Goal: Contribute content: Contribute content

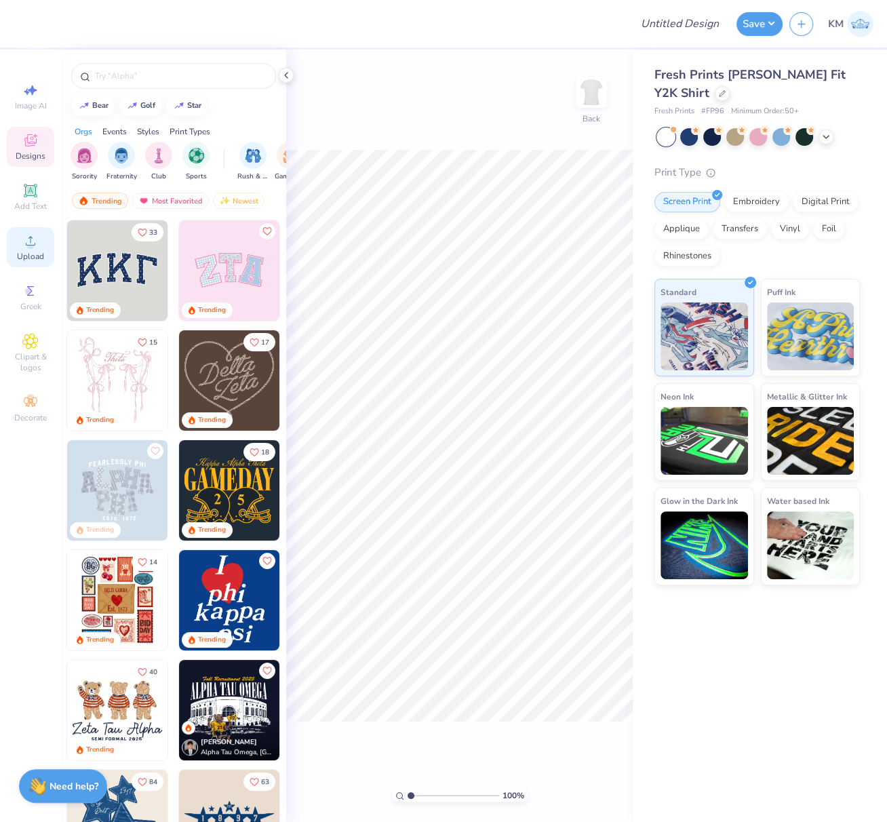
click at [24, 252] on div "Upload" at bounding box center [30, 247] width 47 height 40
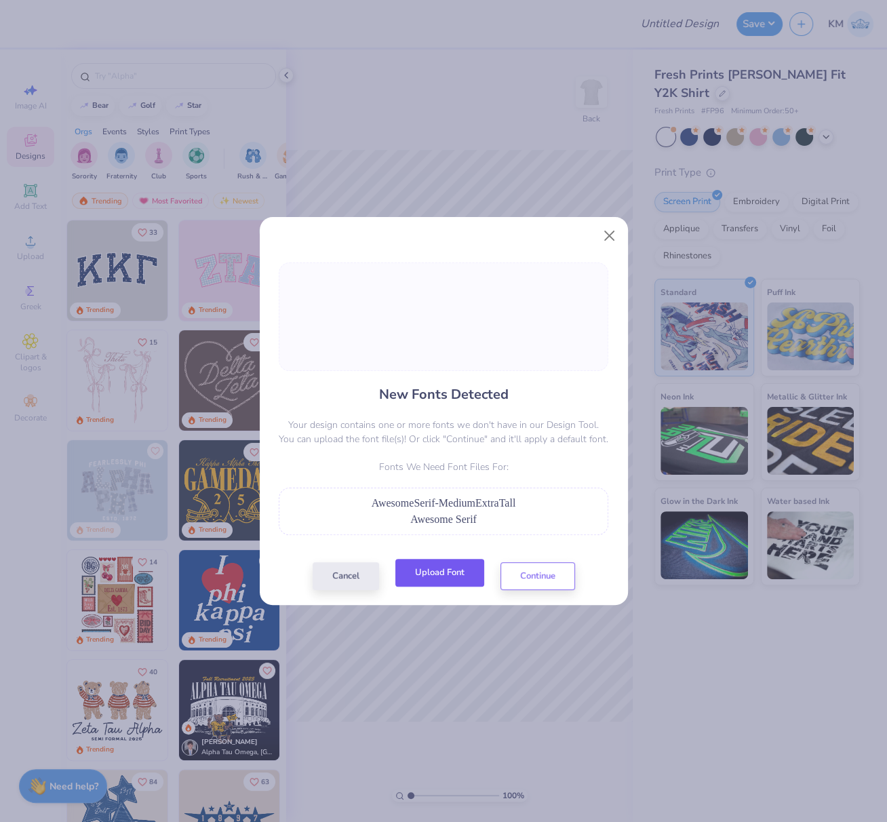
click at [457, 579] on button "Upload Font" at bounding box center [439, 573] width 89 height 28
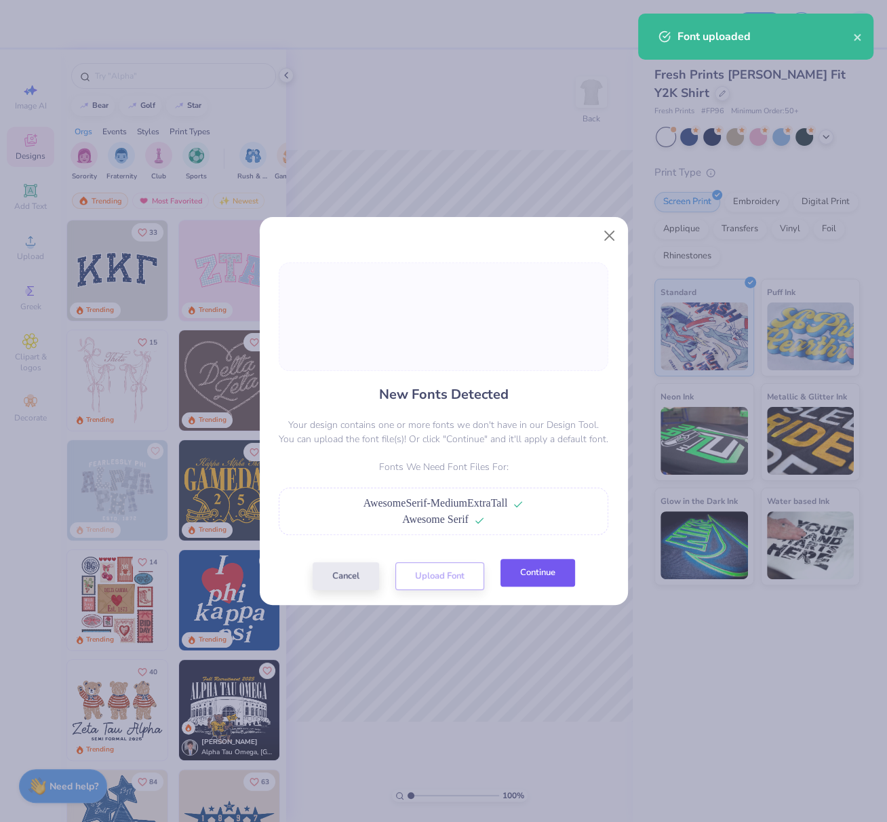
click at [524, 574] on button "Continue" at bounding box center [538, 573] width 75 height 28
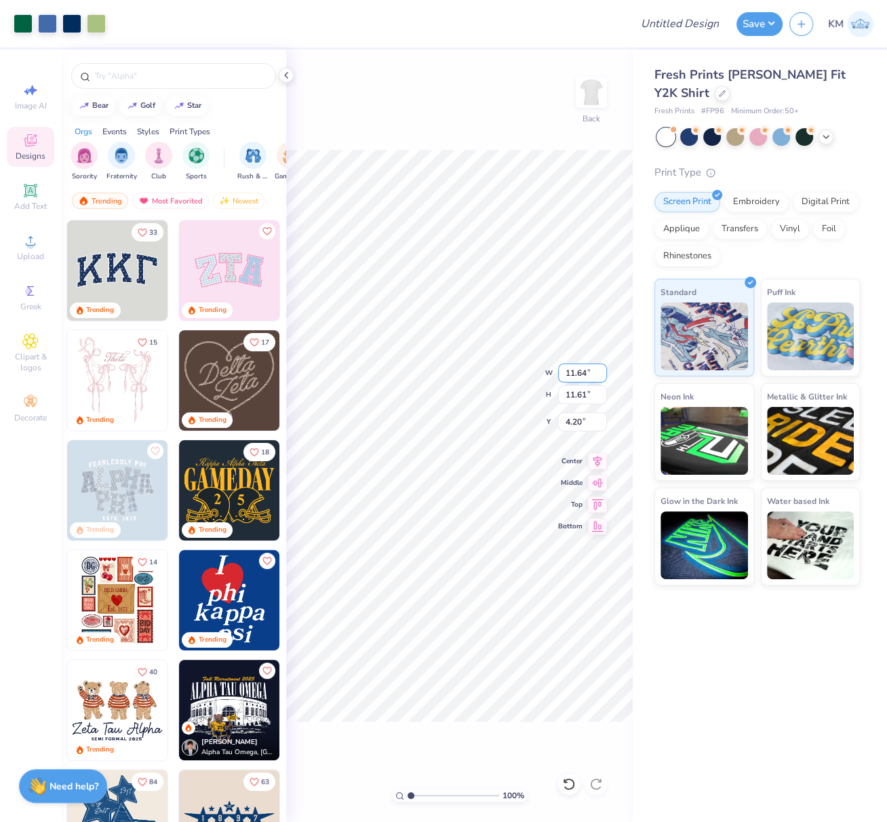
drag, startPoint x: 566, startPoint y: 373, endPoint x: 589, endPoint y: 374, distance: 23.1
click at [588, 374] on input "11.64" at bounding box center [582, 373] width 49 height 19
type input "10.01"
type input "9.98"
type input "5.01"
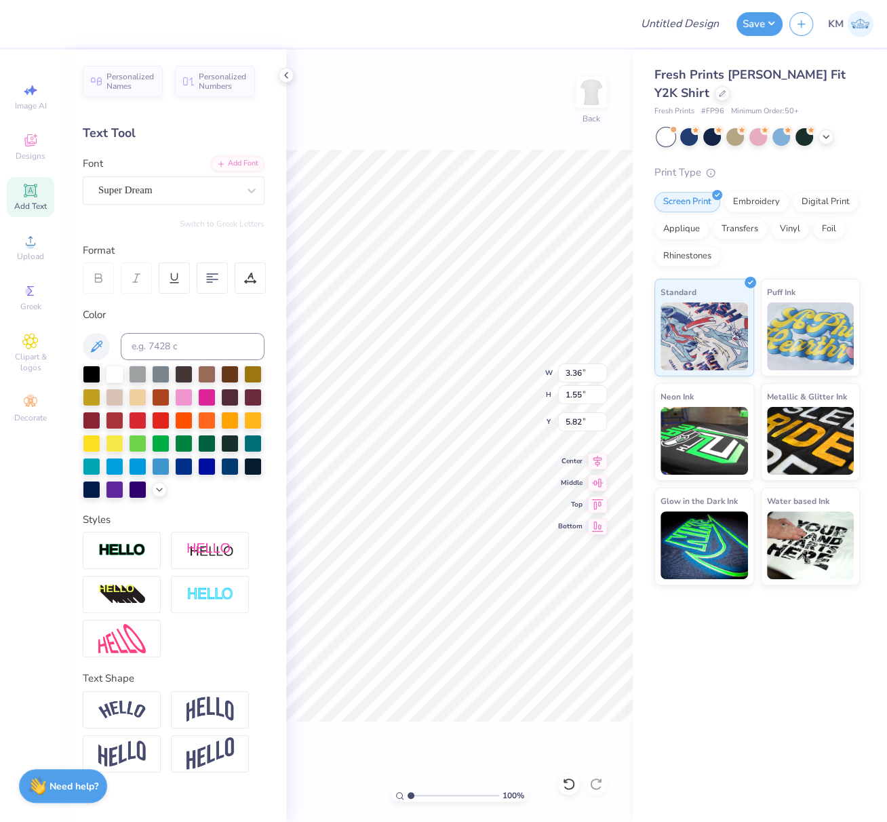
click at [143, 192] on div "Super Dream" at bounding box center [168, 190] width 142 height 21
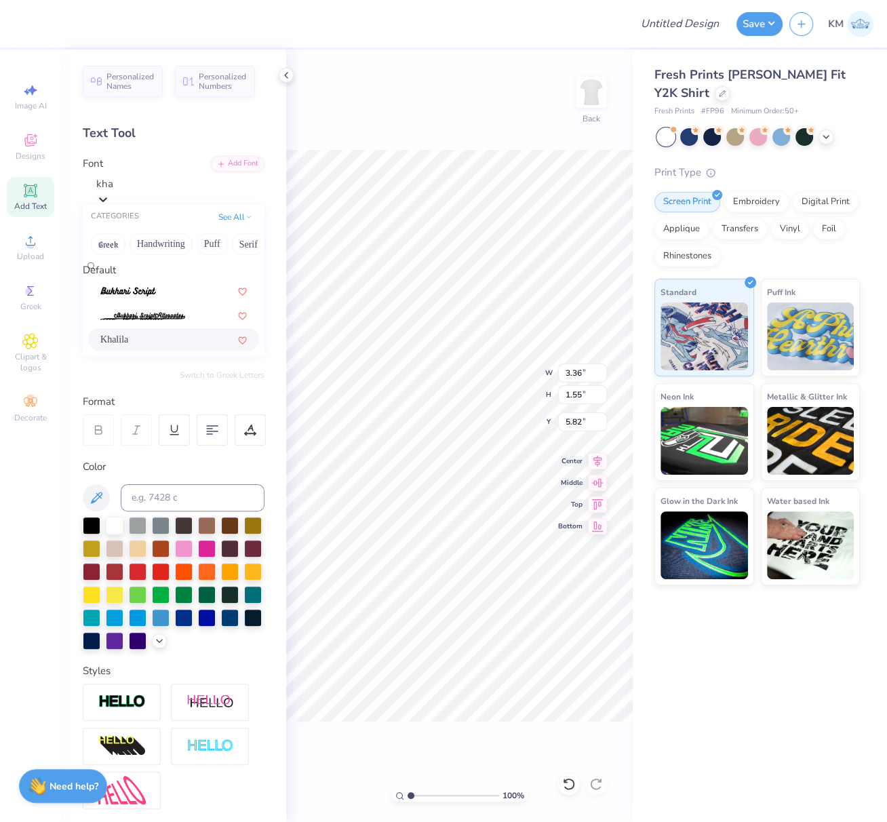
click at [160, 344] on div "Khalila" at bounding box center [173, 339] width 147 height 14
type input "kha"
type input "2.91"
type input "1.49"
type input "5.92"
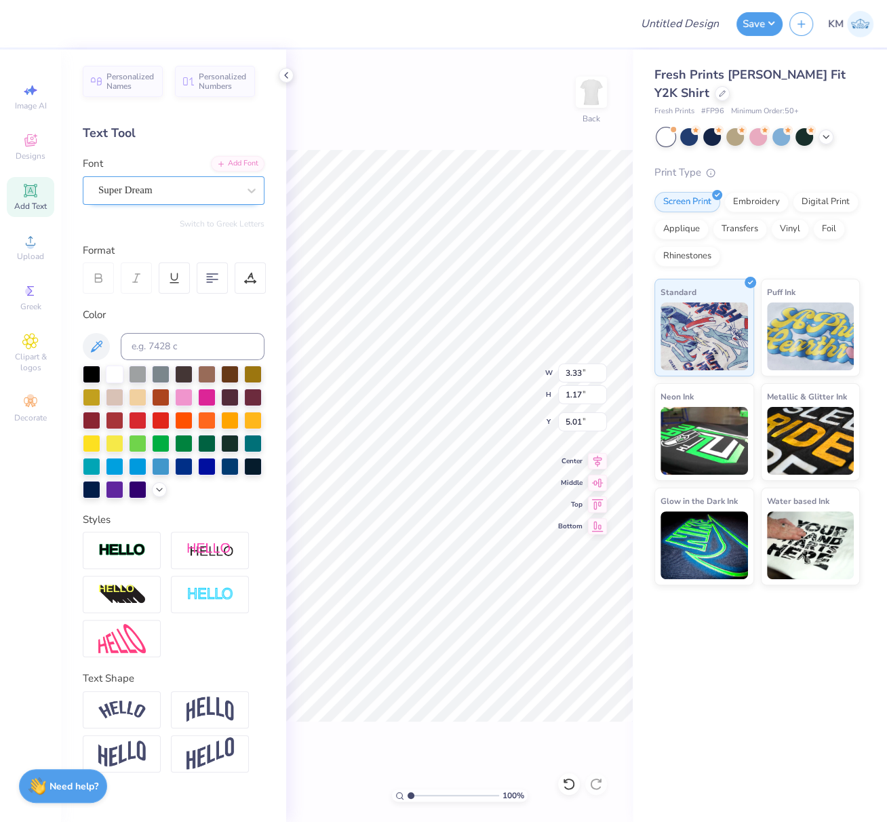
click at [182, 193] on div "Super Dream" at bounding box center [168, 190] width 142 height 21
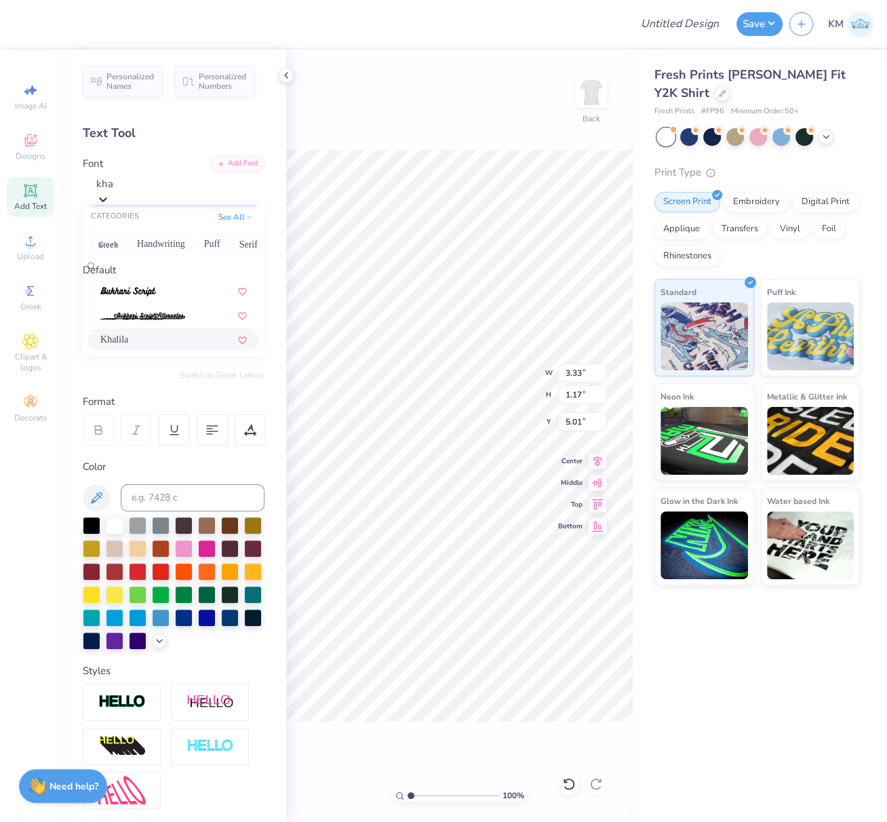
click at [148, 339] on div "Khalila" at bounding box center [173, 339] width 147 height 14
type input "kha"
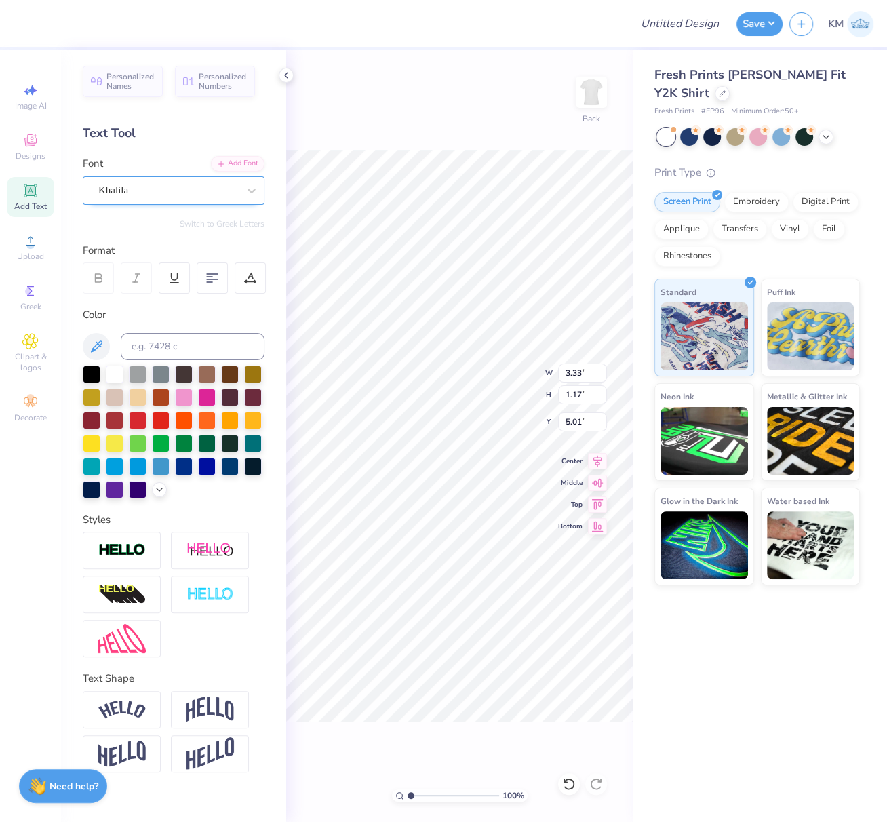
type input "3.06"
type input "1.16"
type input "5.11"
click at [191, 190] on div "Super Dream" at bounding box center [168, 190] width 142 height 21
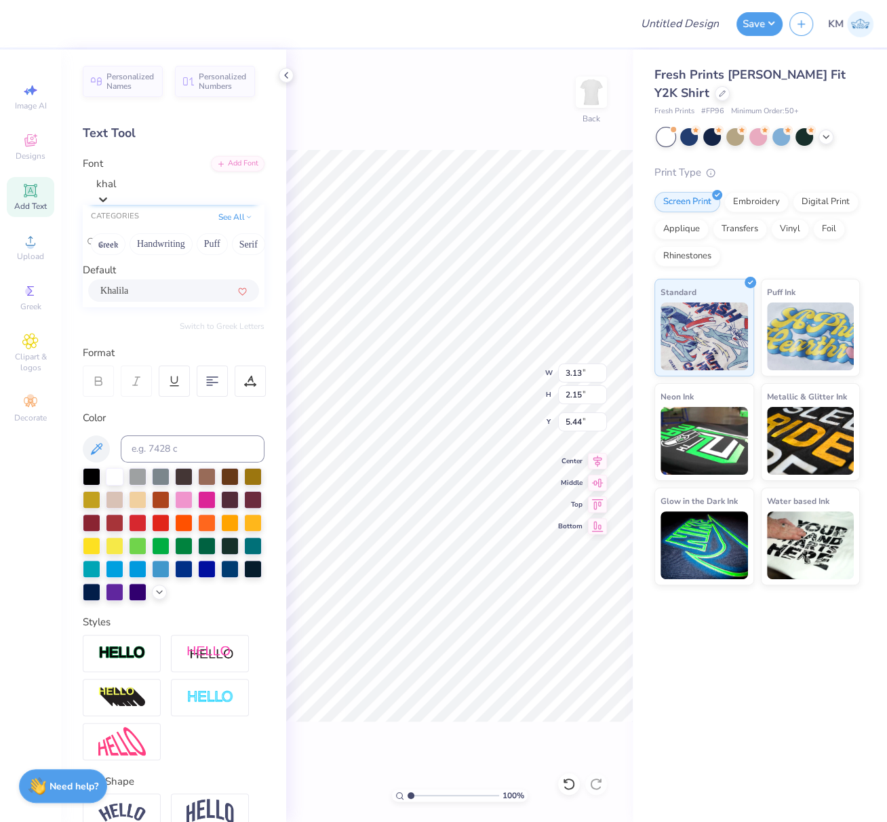
click at [170, 298] on div "Khalila" at bounding box center [173, 291] width 147 height 14
type input "khal"
type input "2.94"
type input "1.78"
type input "5.73"
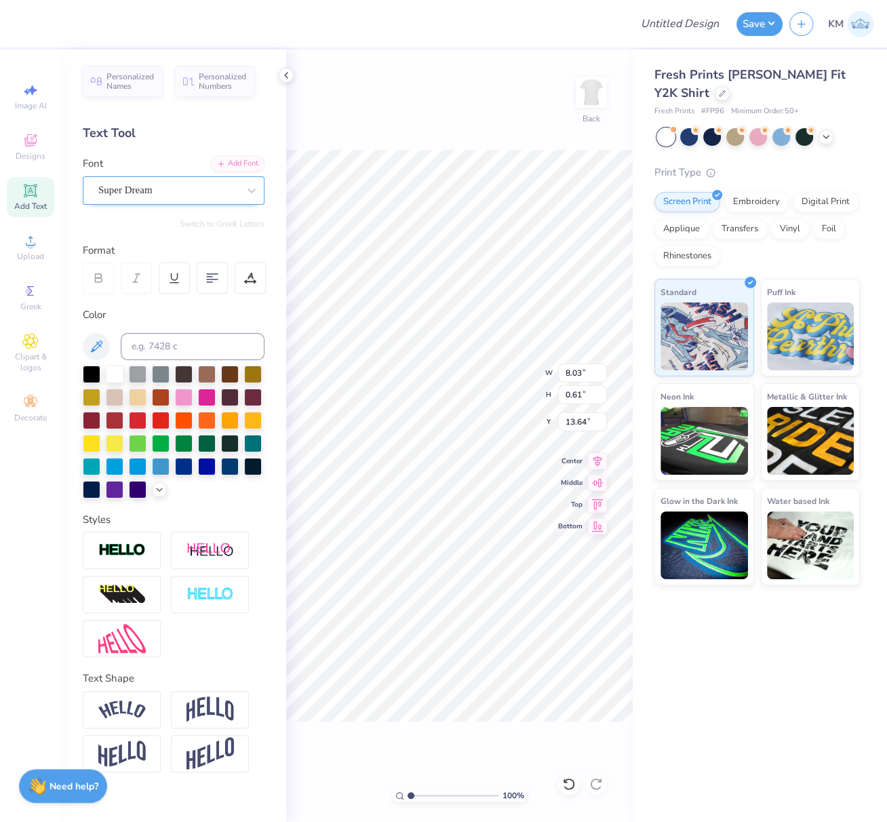
click at [198, 190] on div "Super Dream" at bounding box center [168, 190] width 142 height 21
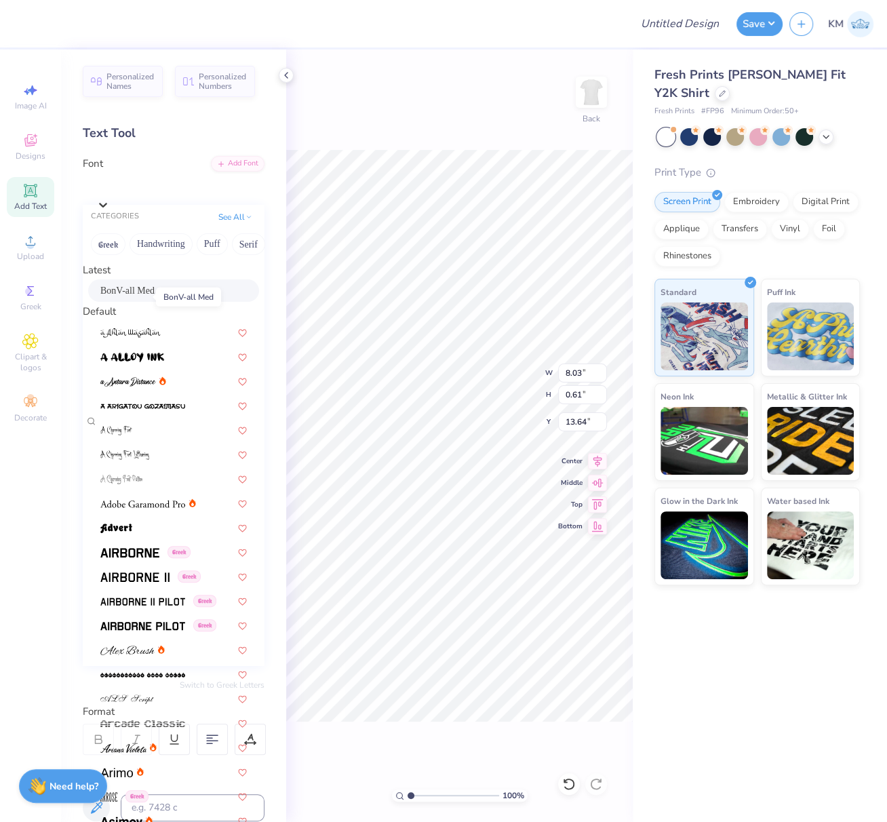
click at [126, 297] on span "BonV-all Med" at bounding box center [127, 291] width 54 height 14
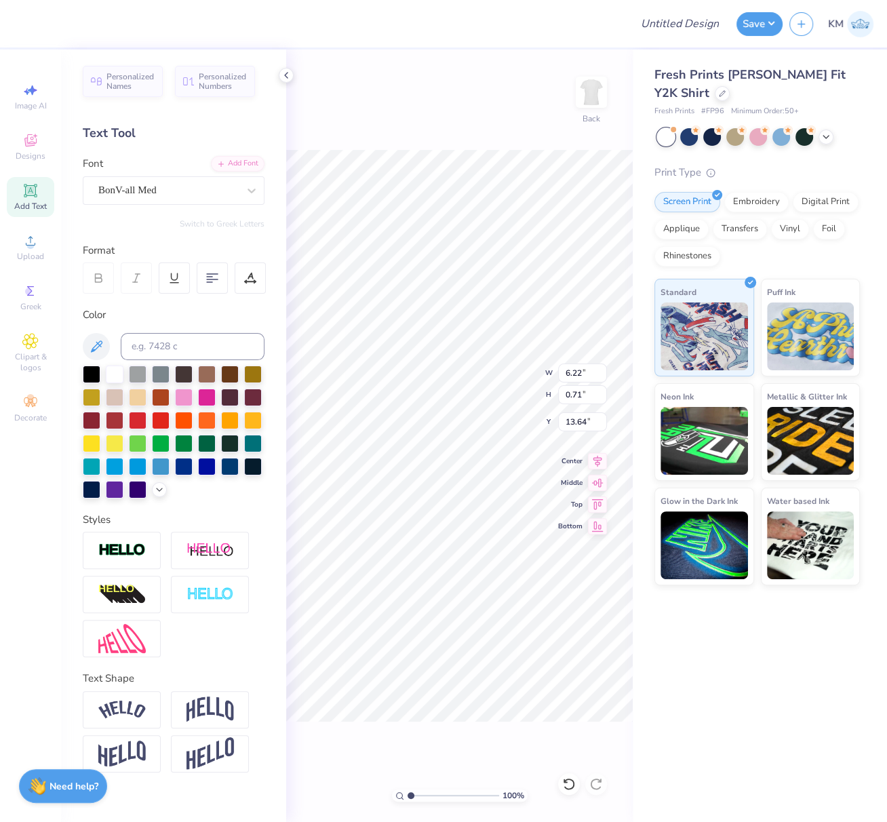
type input "6.22"
type input "0.71"
click at [599, 457] on icon at bounding box center [597, 459] width 19 height 16
click at [163, 182] on div "Super Dream" at bounding box center [168, 190] width 142 height 21
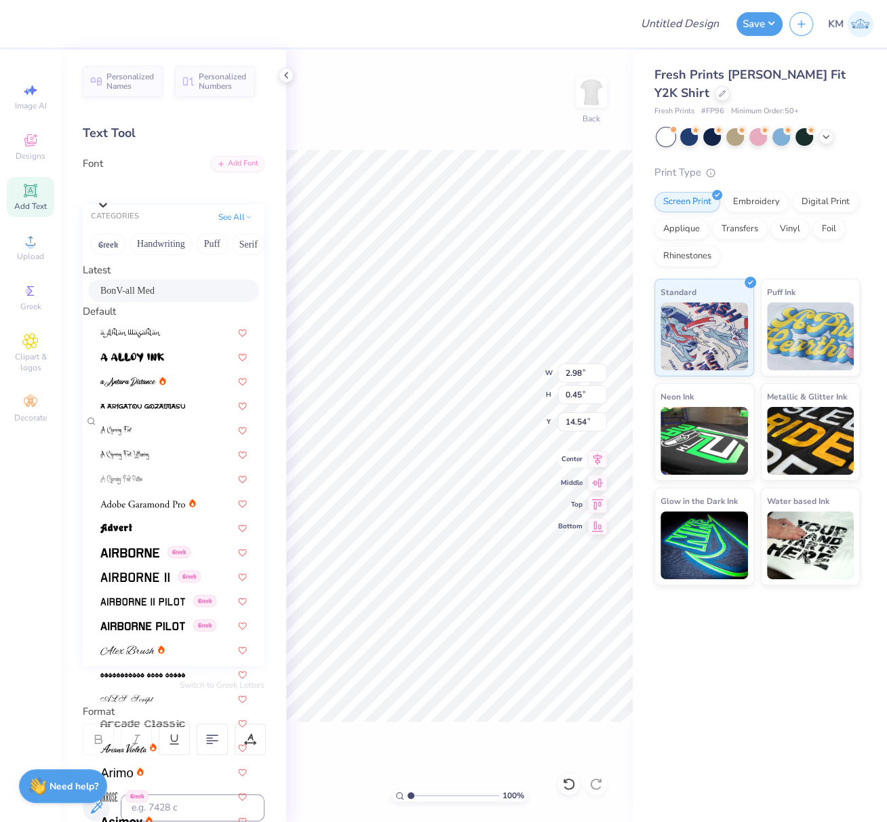
click at [128, 294] on span "BonV-all Med" at bounding box center [127, 291] width 54 height 14
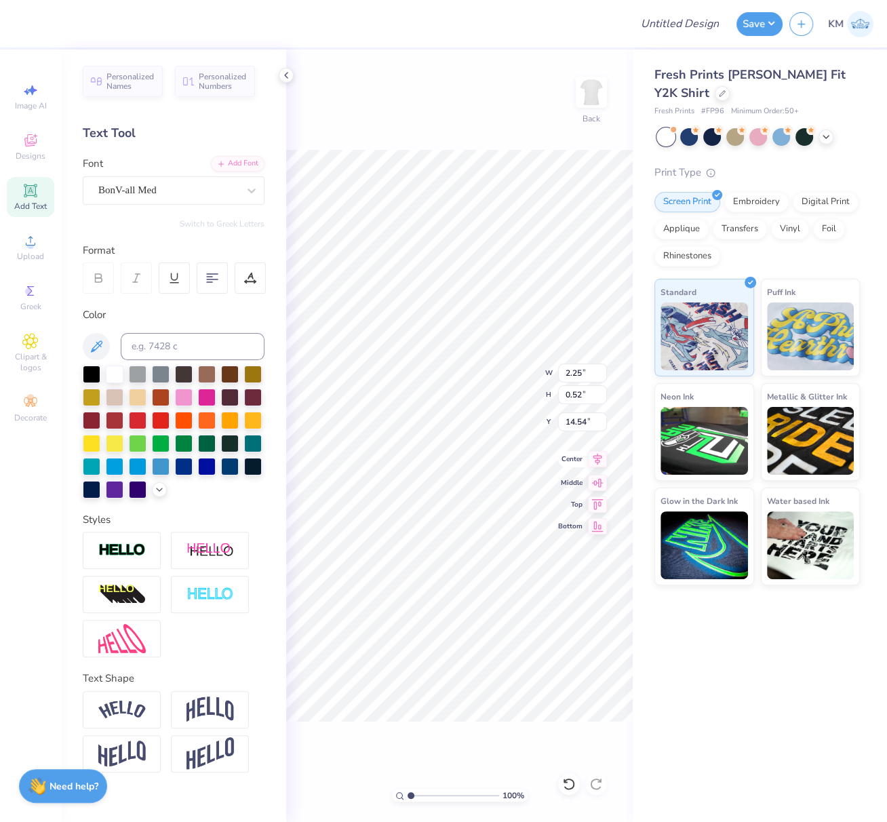
type input "2.25"
type input "0.52"
click at [599, 455] on icon at bounding box center [597, 459] width 19 height 16
click at [289, 78] on icon at bounding box center [286, 75] width 11 height 11
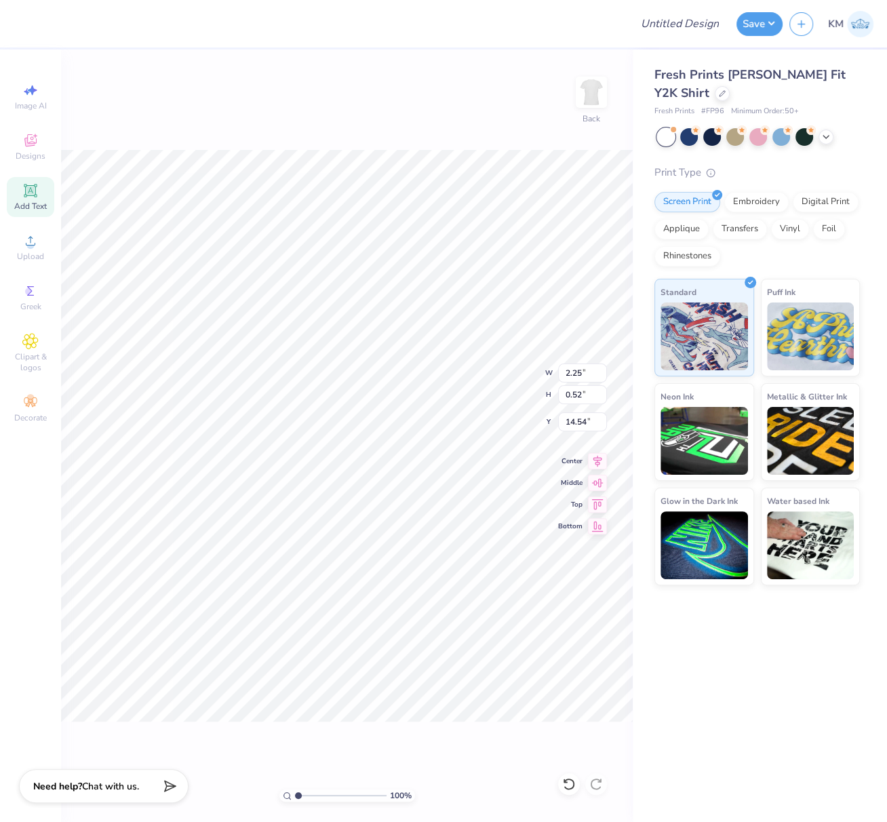
click at [200, 102] on div "100 % Back W 2.25 2.25 " H 0.52 0.52 " Y 14.54 14.54 " Center Middle Top Bottom" at bounding box center [347, 436] width 572 height 773
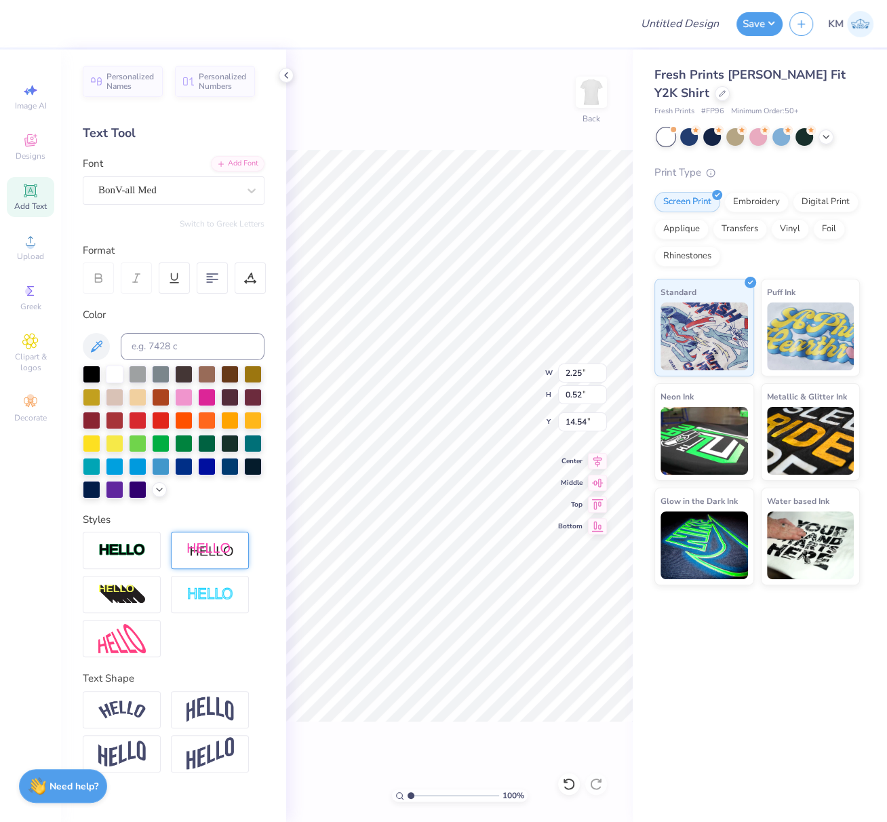
click at [125, 552] on img at bounding box center [121, 551] width 47 height 16
type input "2.26"
type input "0.53"
type input "14.53"
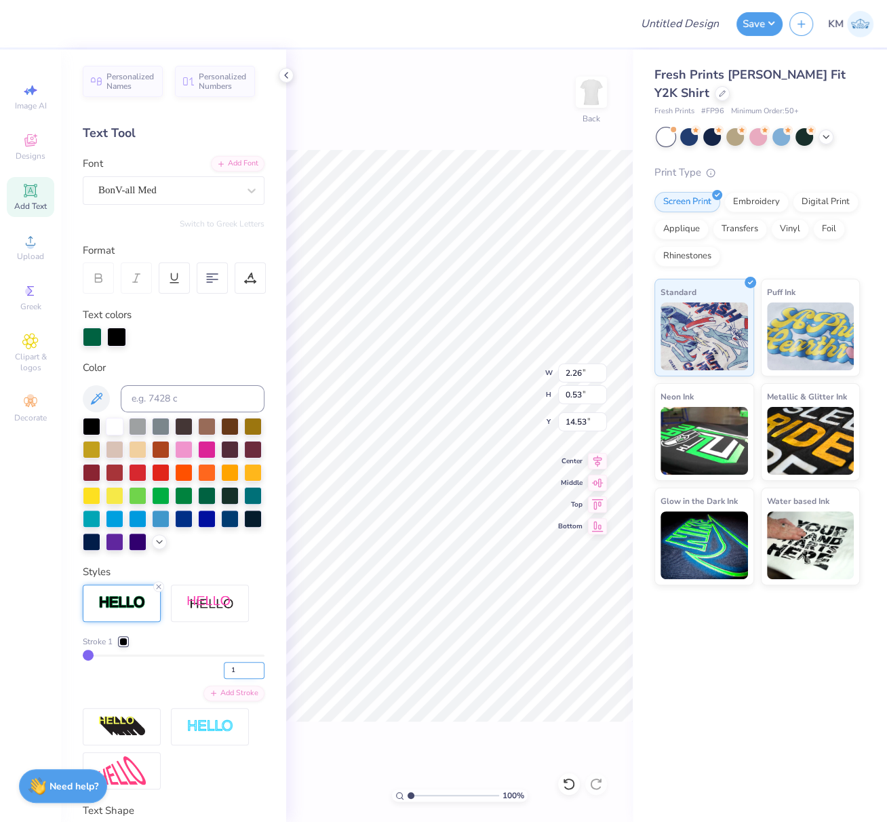
drag, startPoint x: 225, startPoint y: 691, endPoint x: 214, endPoint y: 694, distance: 11.2
click at [224, 679] on input "1" at bounding box center [244, 670] width 41 height 17
type input ".5"
drag, startPoint x: 125, startPoint y: 663, endPoint x: 130, endPoint y: 671, distance: 9.1
click at [125, 646] on div at bounding box center [123, 642] width 8 height 8
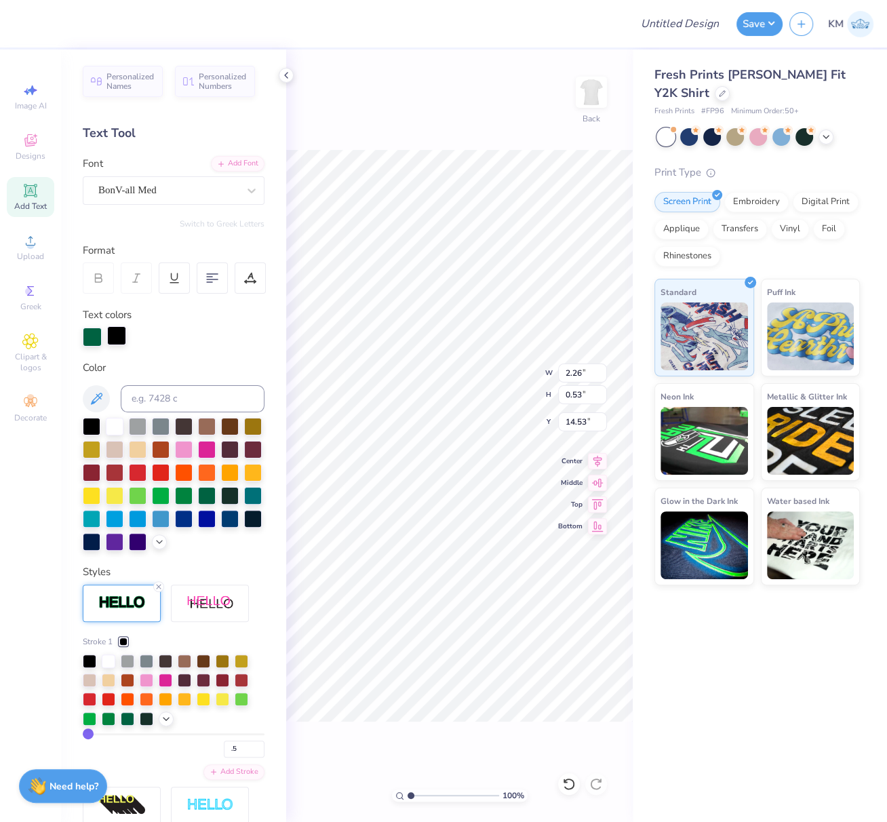
click at [115, 332] on div at bounding box center [116, 335] width 19 height 19
click at [162, 401] on input at bounding box center [193, 398] width 144 height 27
type input "3425"
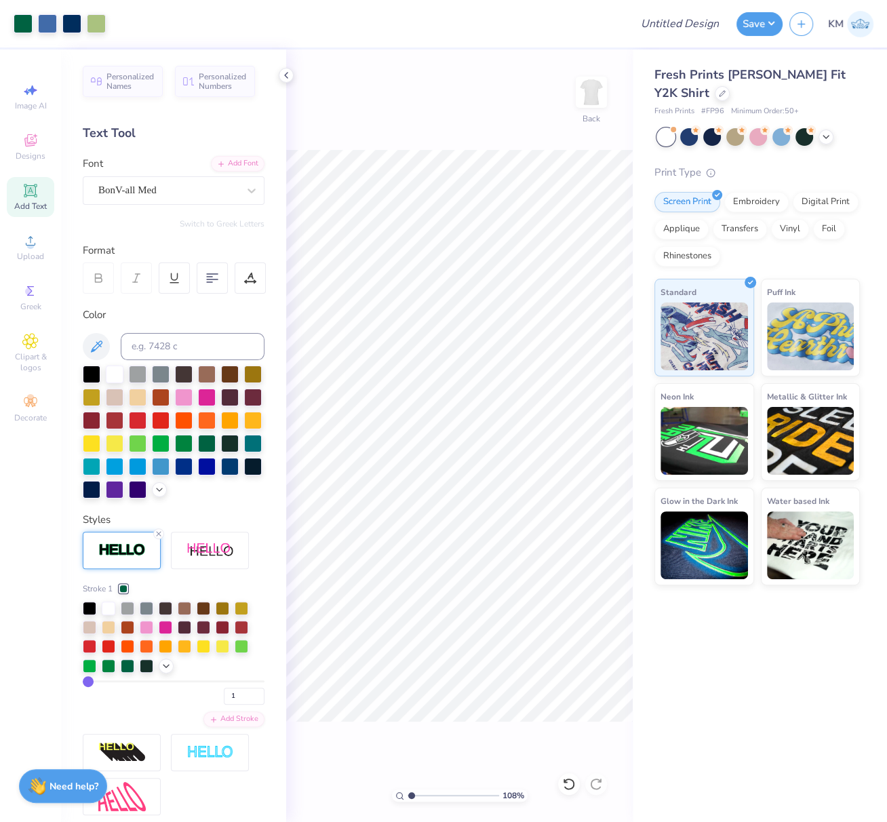
drag, startPoint x: 411, startPoint y: 793, endPoint x: 420, endPoint y: 796, distance: 9.2
click at [420, 796] on input "range" at bounding box center [454, 796] width 92 height 12
click at [430, 798] on input "range" at bounding box center [454, 796] width 92 height 12
click at [409, 796] on input "range" at bounding box center [454, 796] width 92 height 12
drag, startPoint x: 391, startPoint y: 790, endPoint x: 407, endPoint y: 798, distance: 18.2
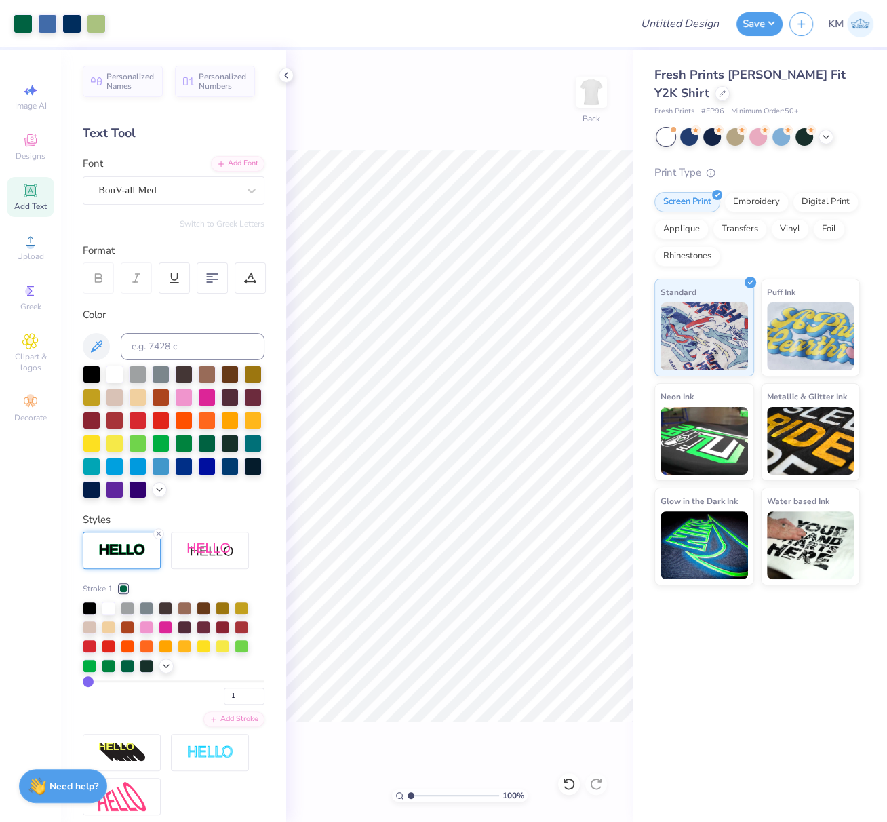
type input "1"
click at [408, 790] on input "range" at bounding box center [454, 796] width 92 height 12
drag, startPoint x: 408, startPoint y: 792, endPoint x: 324, endPoint y: 776, distance: 85.7
click at [340, 777] on div "100 % Back" at bounding box center [459, 436] width 347 height 773
drag, startPoint x: 564, startPoint y: 373, endPoint x: 587, endPoint y: 374, distance: 23.1
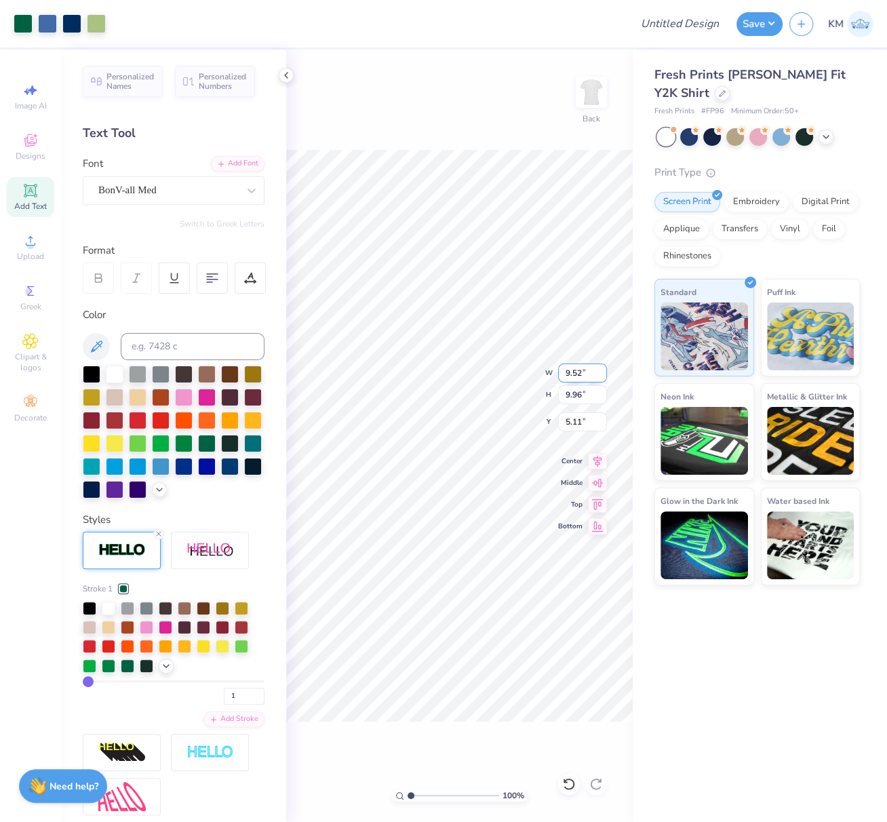
click at [585, 374] on input "9.52" at bounding box center [582, 373] width 49 height 19
type input "8.00"
type input "8.36"
drag, startPoint x: 582, startPoint y: 421, endPoint x: 563, endPoint y: 429, distance: 20.4
click at [564, 419] on input "5.90" at bounding box center [582, 421] width 49 height 19
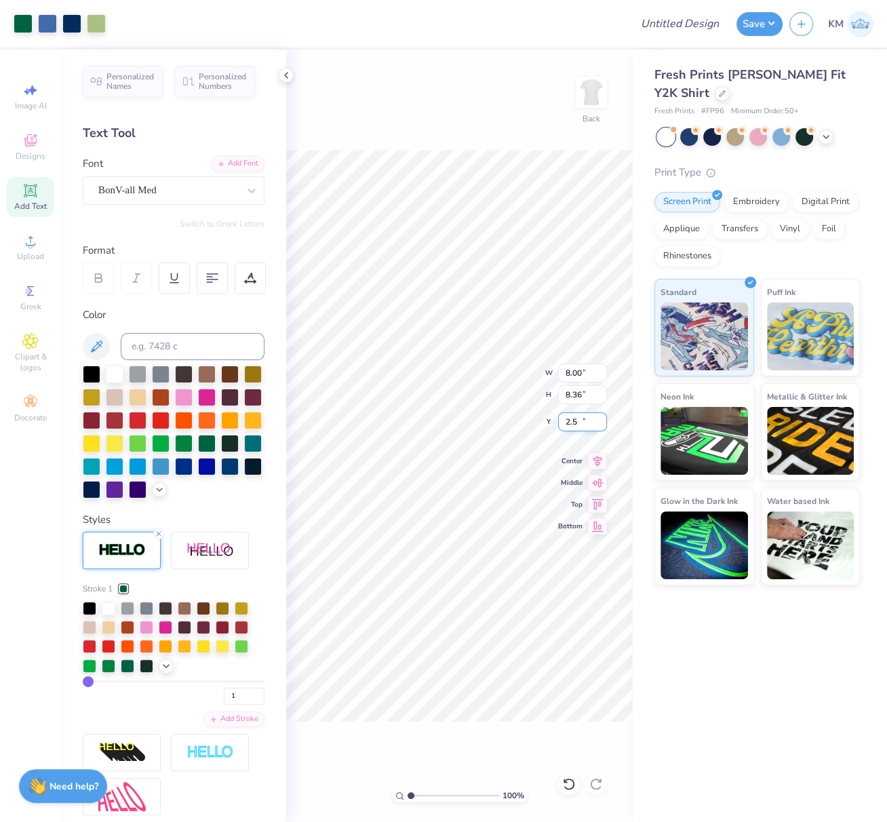
type input "2.50"
click at [30, 254] on span "Upload" at bounding box center [30, 256] width 27 height 11
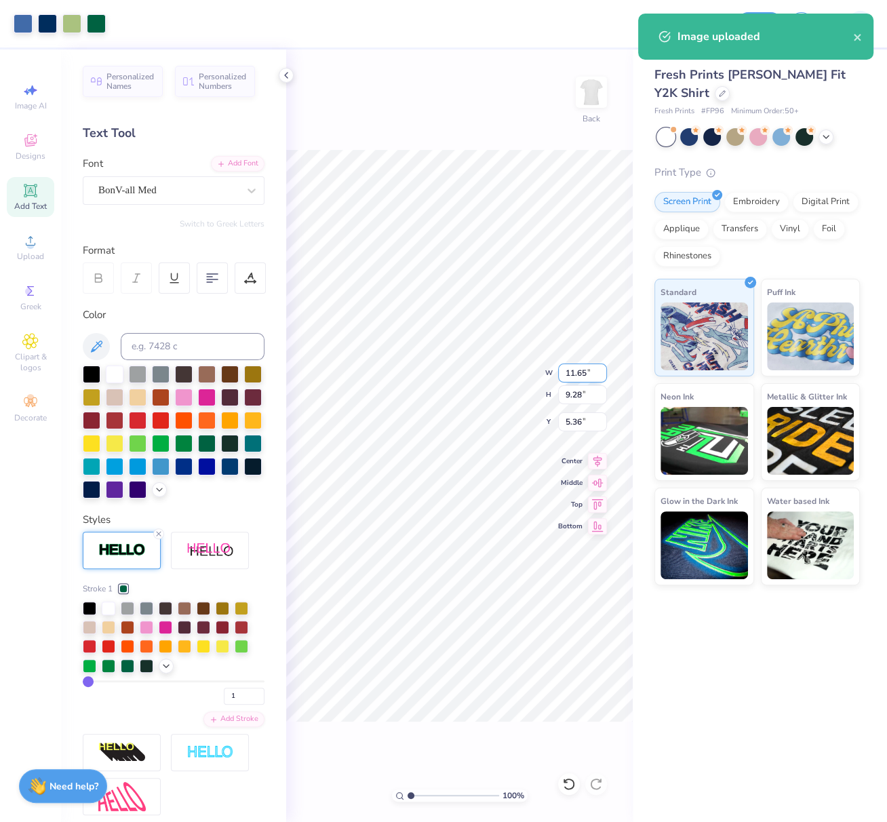
drag, startPoint x: 567, startPoint y: 373, endPoint x: 583, endPoint y: 383, distance: 18.8
click at [588, 376] on input "11.65" at bounding box center [582, 373] width 49 height 19
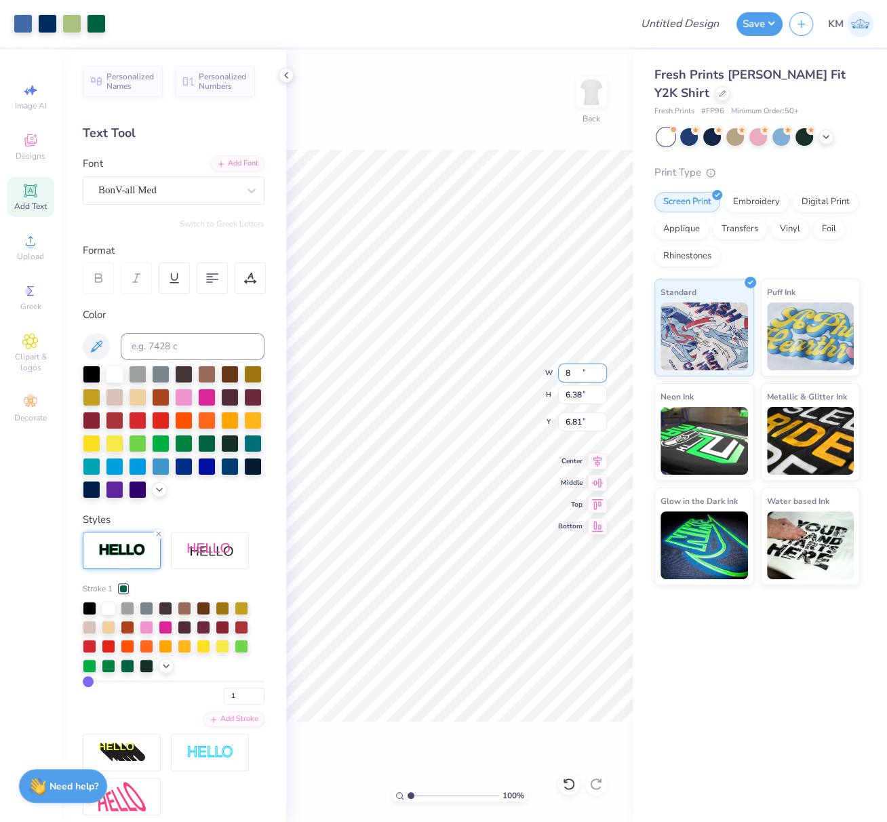
type input "8.00"
type input "6.38"
drag, startPoint x: 581, startPoint y: 424, endPoint x: 561, endPoint y: 423, distance: 20.4
click at [561, 423] on input "6.81" at bounding box center [582, 421] width 49 height 19
type input "3.00"
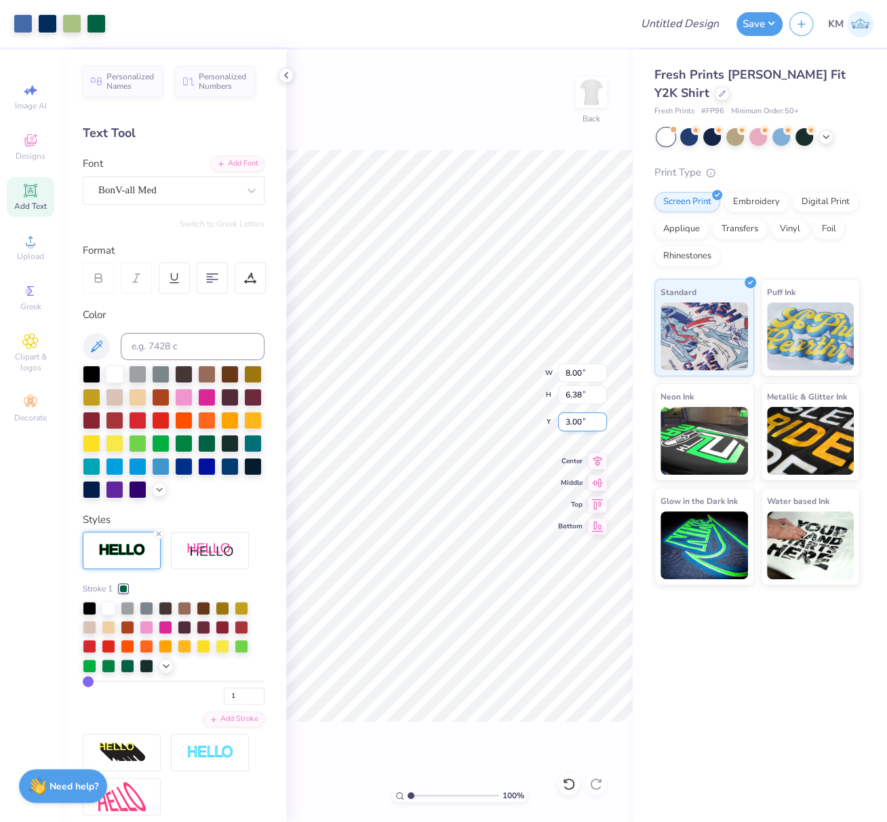
click at [558, 421] on div "100 % Back W 8.00 8.00 " H 6.38 6.38 " Y 3.00 3.00 " Center Middle Top Bottom" at bounding box center [459, 436] width 347 height 773
click at [144, 194] on div "BonV-all Med" at bounding box center [168, 190] width 142 height 21
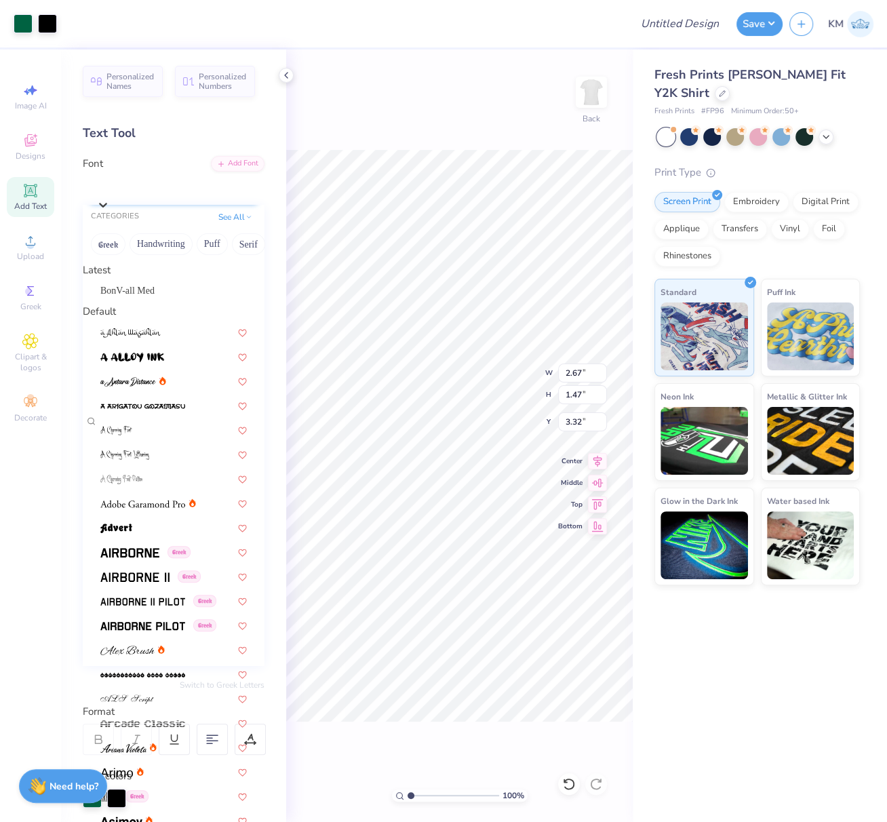
type input "2.66"
type input "1.45"
type input "3.40"
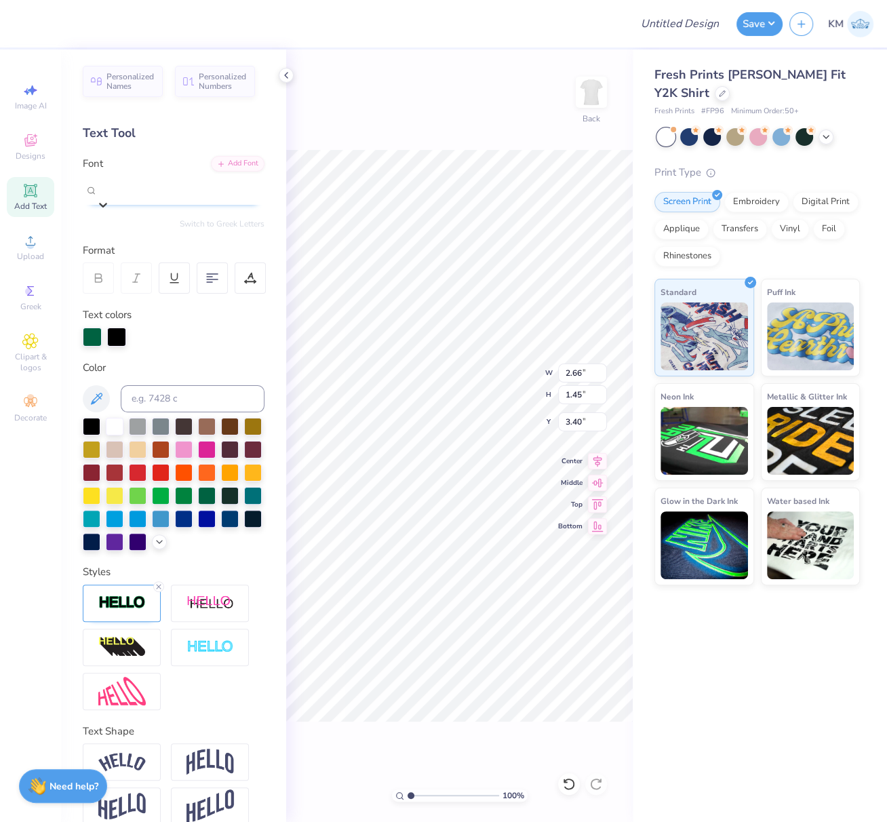
drag, startPoint x: 139, startPoint y: 188, endPoint x: 134, endPoint y: 197, distance: 10.0
click at [140, 188] on span "Super Dream" at bounding box center [125, 187] width 54 height 16
drag, startPoint x: 239, startPoint y: 191, endPoint x: 231, endPoint y: 201, distance: 13.0
click at [107, 203] on icon at bounding box center [103, 205] width 8 height 5
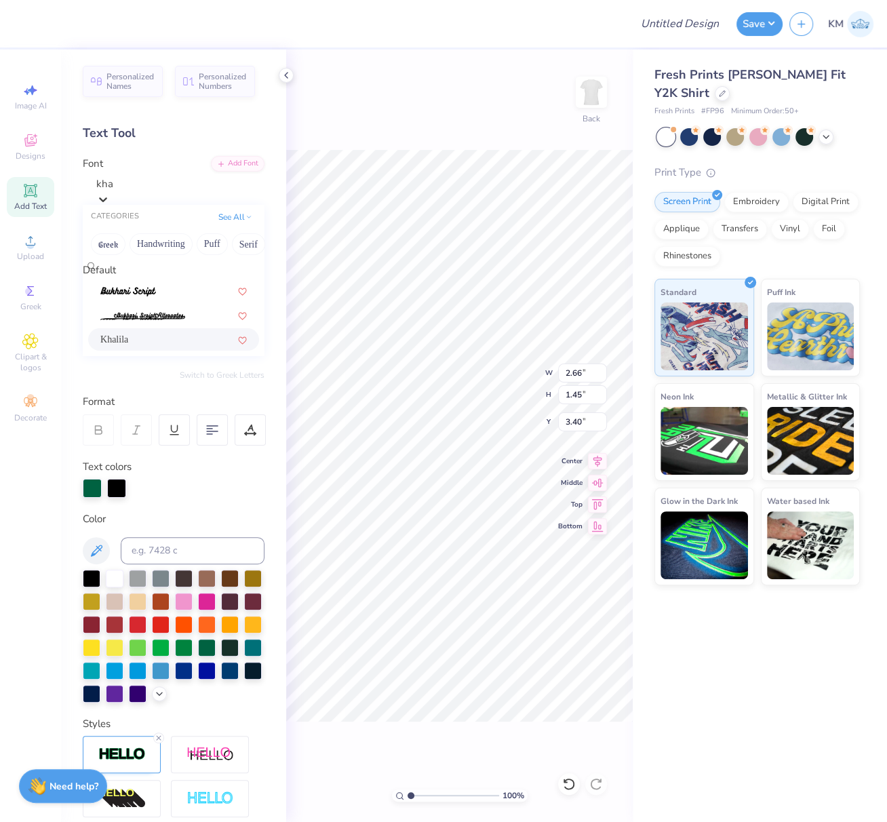
click at [139, 347] on div "Khalila" at bounding box center [173, 339] width 147 height 14
type input "kha"
type input "2.28"
type input "1.34"
type input "3.47"
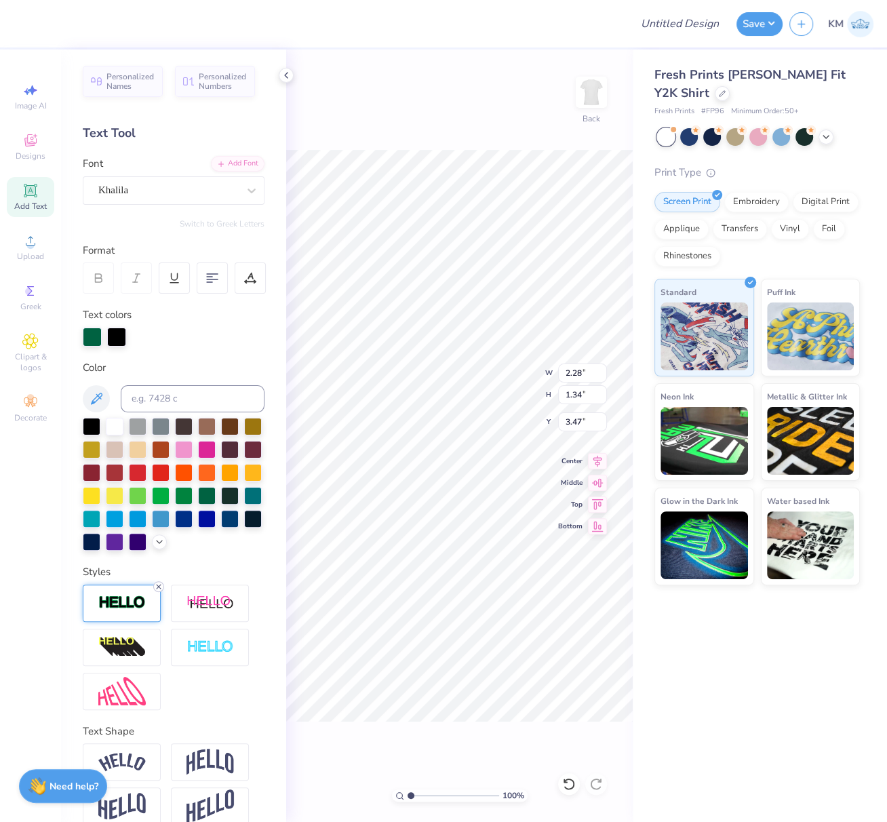
click at [156, 591] on icon at bounding box center [159, 587] width 8 height 8
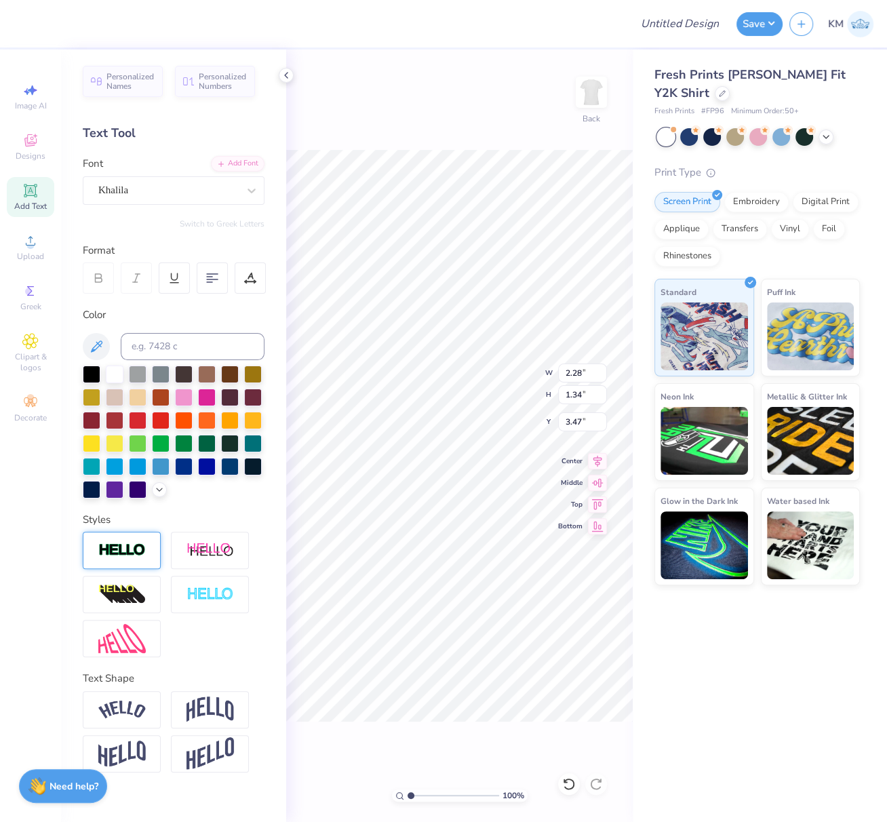
type input "2.27"
type input "1.33"
click at [179, 191] on div "Super Dream" at bounding box center [168, 190] width 142 height 21
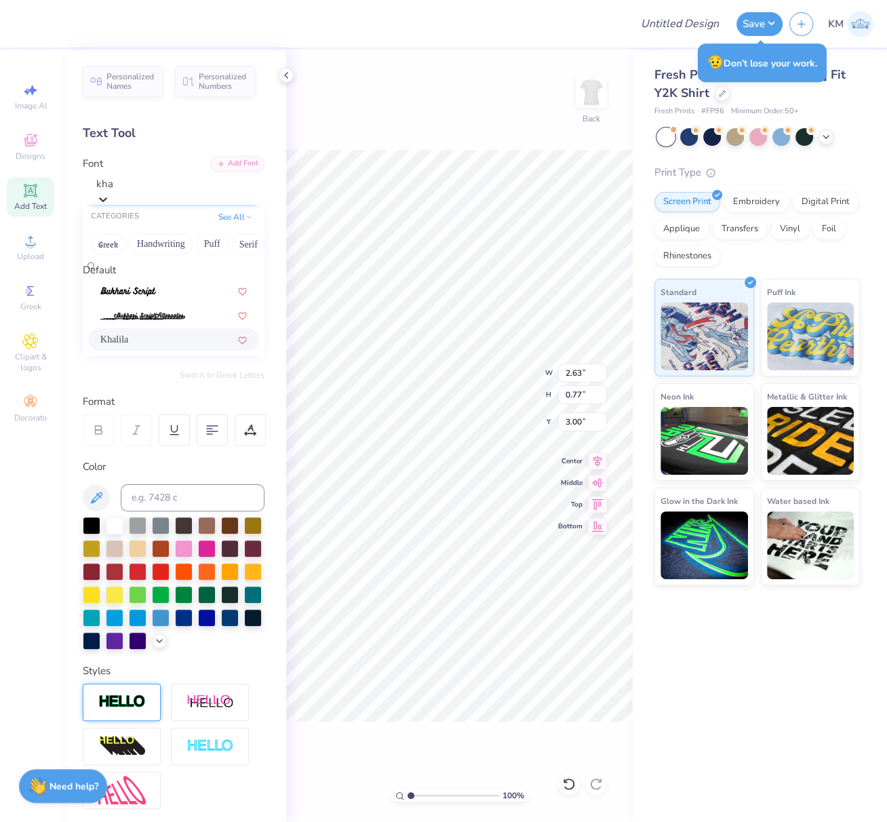
click at [133, 344] on div "Khalila" at bounding box center [173, 339] width 147 height 14
type input "kha"
type input "2.50"
type input "0.78"
type input "3.07"
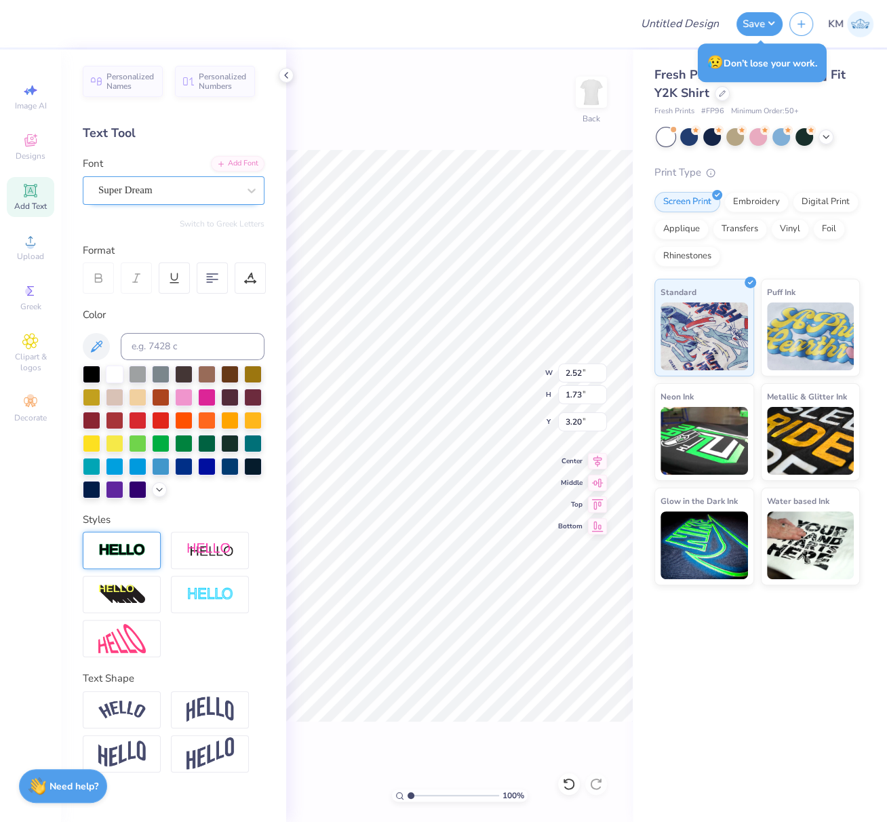
click at [149, 189] on div "Super Dream" at bounding box center [168, 190] width 142 height 21
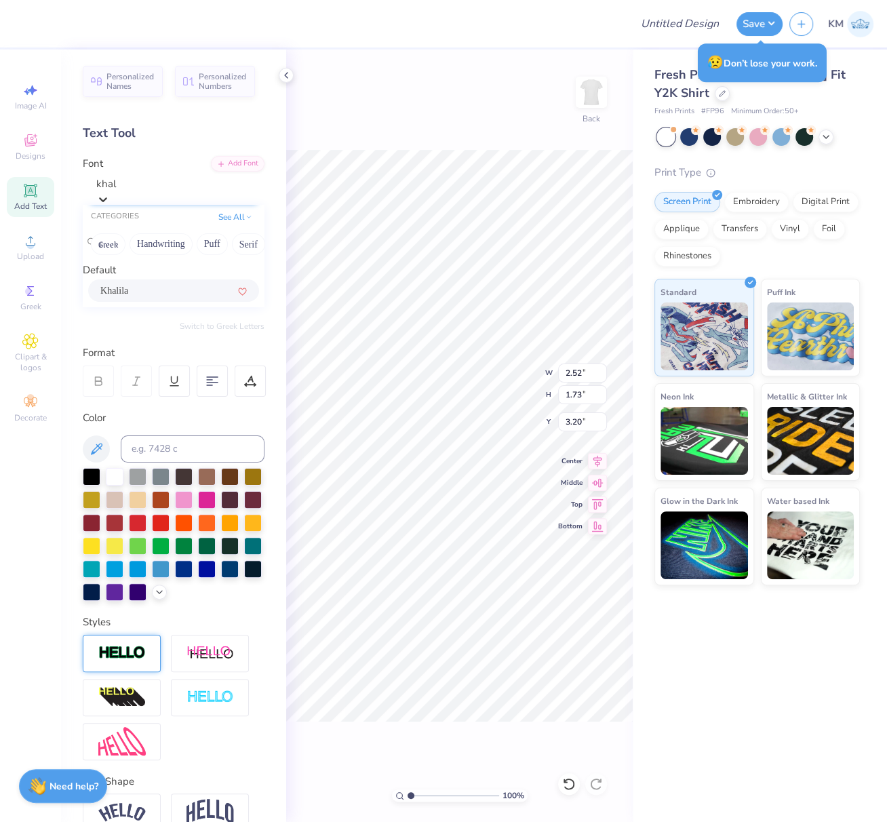
click at [179, 295] on div "Khalila" at bounding box center [173, 291] width 147 height 14
type input "khal"
type input "2.36"
type input "1.44"
type input "3.43"
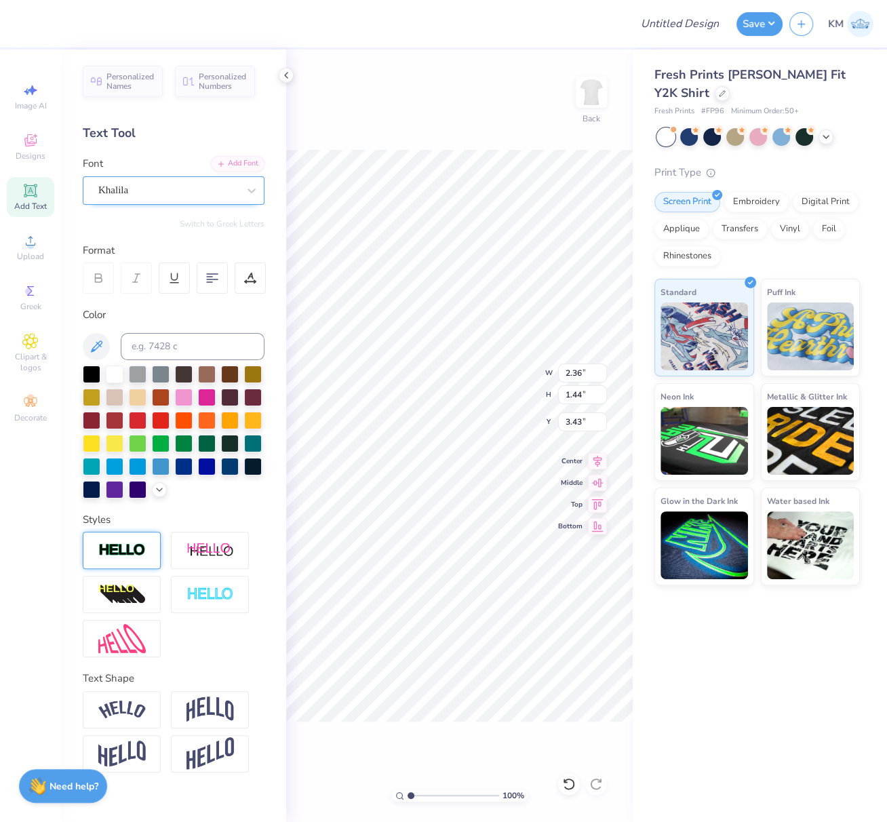
type input "2.27"
type input "1.33"
type input "3.47"
type input "1.81"
click at [418, 798] on input "range" at bounding box center [454, 796] width 92 height 12
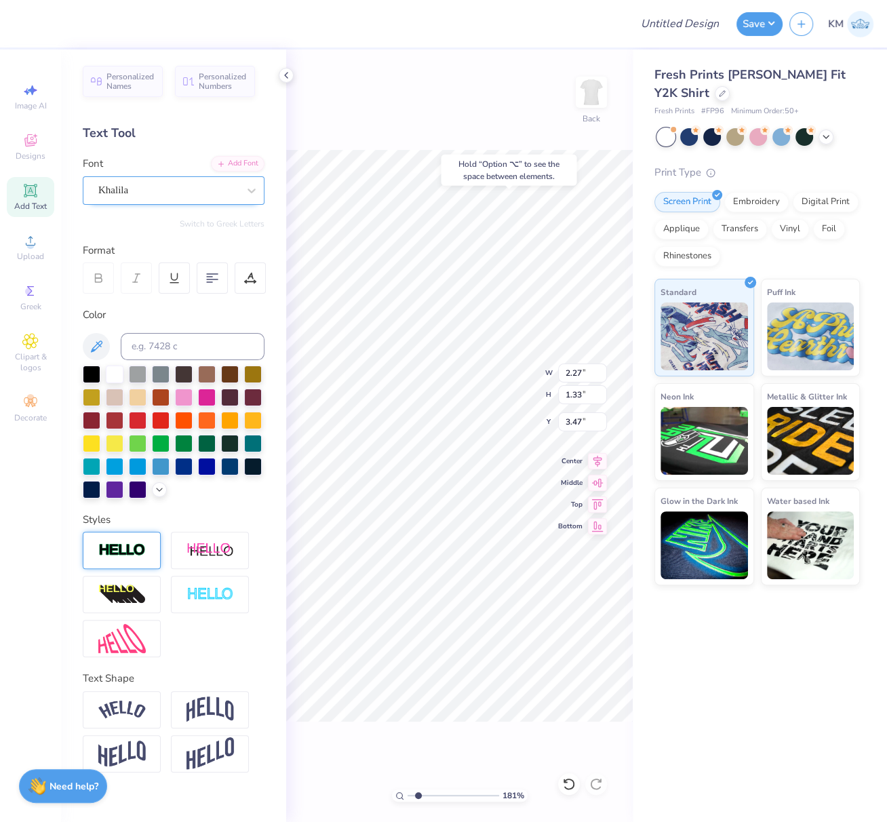
type input "3.18"
type input "1.72"
type input "2.50"
type input "0.78"
type input "3.00"
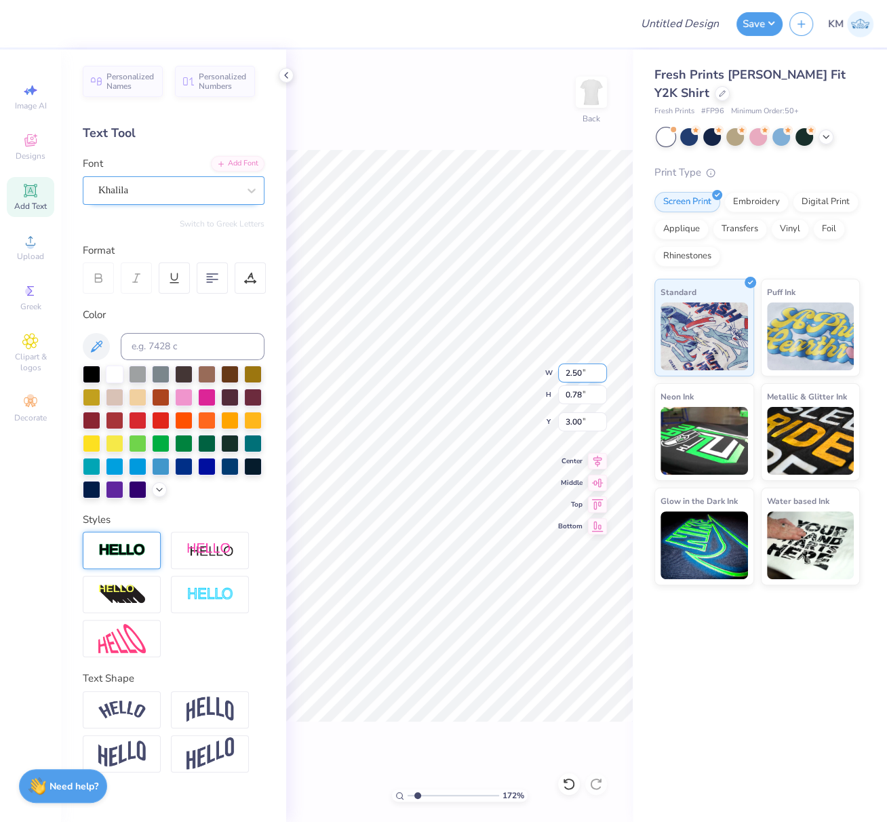
type input "2.36"
type input "1.44"
type input "3.39"
click at [403, 796] on div "116 %" at bounding box center [460, 796] width 136 height 12
drag, startPoint x: 403, startPoint y: 794, endPoint x: 307, endPoint y: 765, distance: 100.0
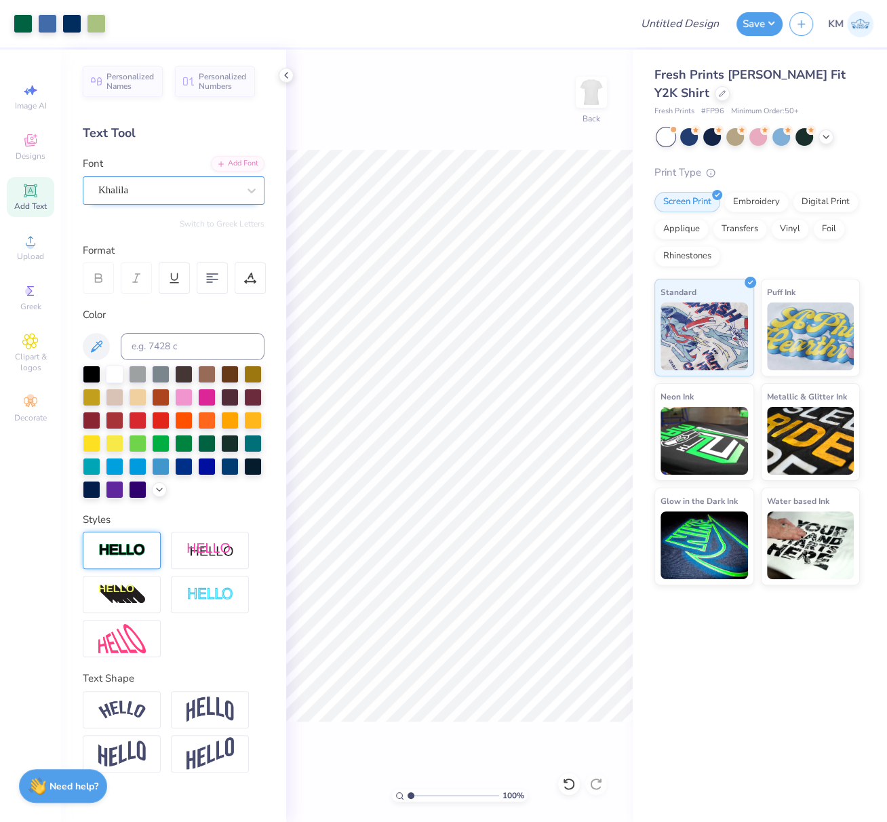
type input "1"
click at [408, 790] on input "range" at bounding box center [454, 796] width 92 height 12
drag, startPoint x: 579, startPoint y: 374, endPoint x: 564, endPoint y: 371, distance: 15.3
click at [564, 371] on input "7.64" at bounding box center [582, 373] width 49 height 19
type input "8.00"
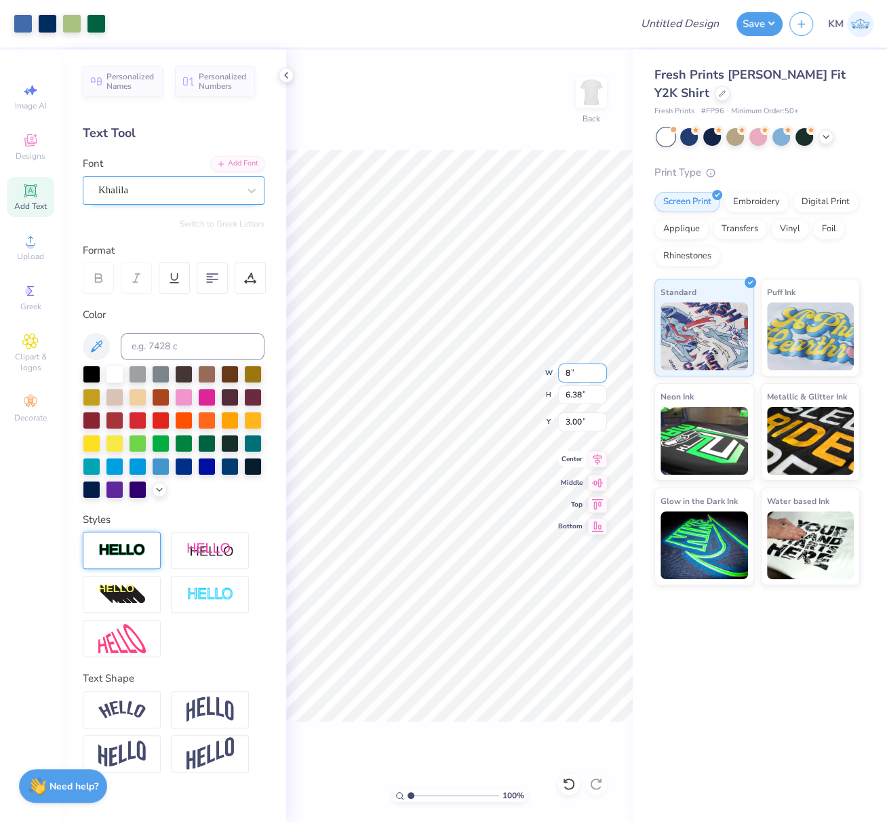
type input "6.68"
drag, startPoint x: 581, startPoint y: 421, endPoint x: 560, endPoint y: 429, distance: 22.5
click at [562, 423] on input "2.85" at bounding box center [582, 421] width 49 height 19
type input "2.50"
click at [422, 796] on input "range" at bounding box center [454, 796] width 92 height 12
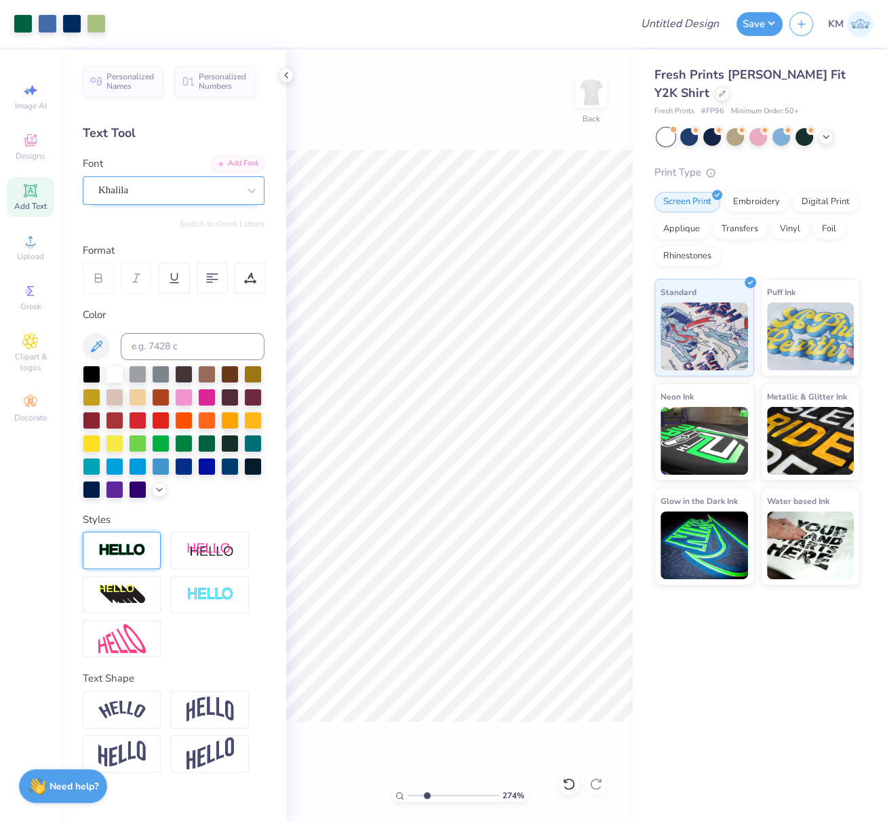
click at [426, 800] on input "range" at bounding box center [454, 796] width 92 height 12
click at [429, 800] on input "range" at bounding box center [454, 796] width 92 height 12
drag, startPoint x: 394, startPoint y: 793, endPoint x: 416, endPoint y: 800, distance: 23.0
click at [394, 794] on div "184 %" at bounding box center [460, 796] width 136 height 12
type input "1"
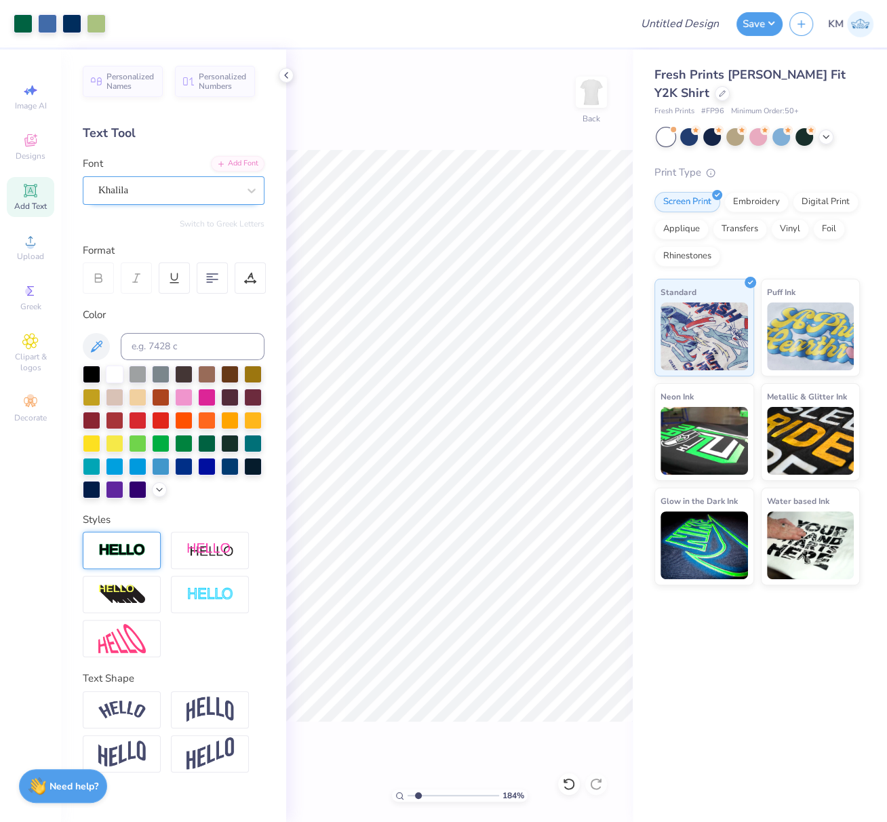
click at [408, 792] on input "range" at bounding box center [454, 796] width 92 height 12
click at [28, 244] on circle at bounding box center [29, 244] width 7 height 7
drag, startPoint x: 570, startPoint y: 372, endPoint x: 592, endPoint y: 376, distance: 22.2
click at [593, 374] on input "11.65" at bounding box center [582, 373] width 49 height 19
type input "7.51"
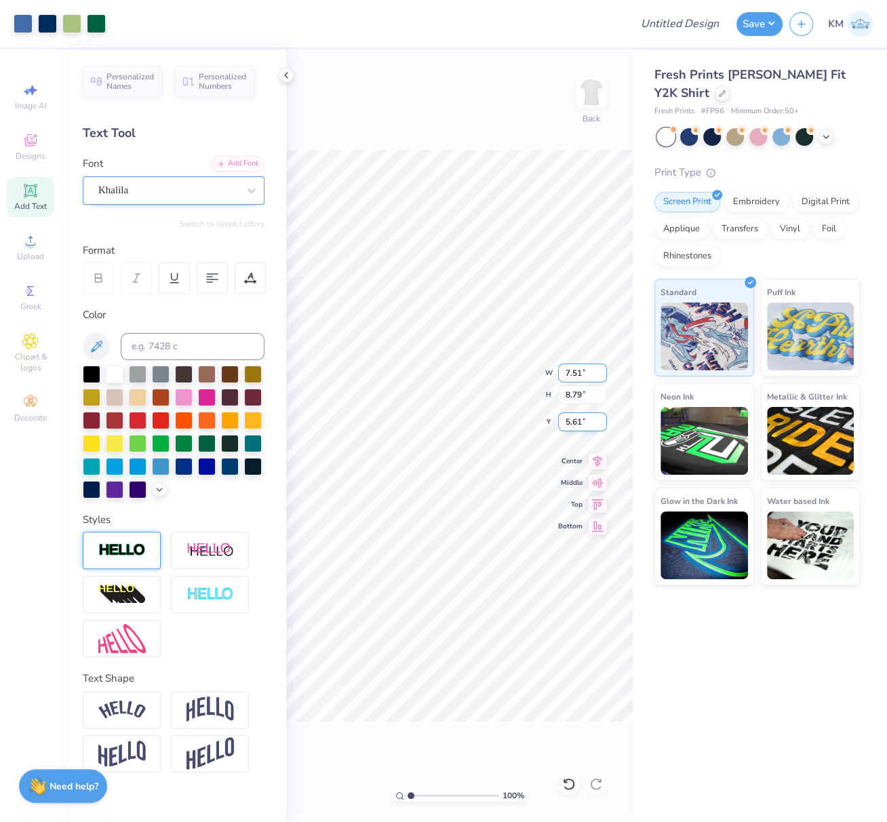
type input "5.67"
type input "3.66"
drag, startPoint x: 581, startPoint y: 373, endPoint x: 566, endPoint y: 376, distance: 15.3
click at [566, 372] on input "7.77" at bounding box center [582, 373] width 49 height 19
click at [596, 458] on icon at bounding box center [597, 459] width 19 height 16
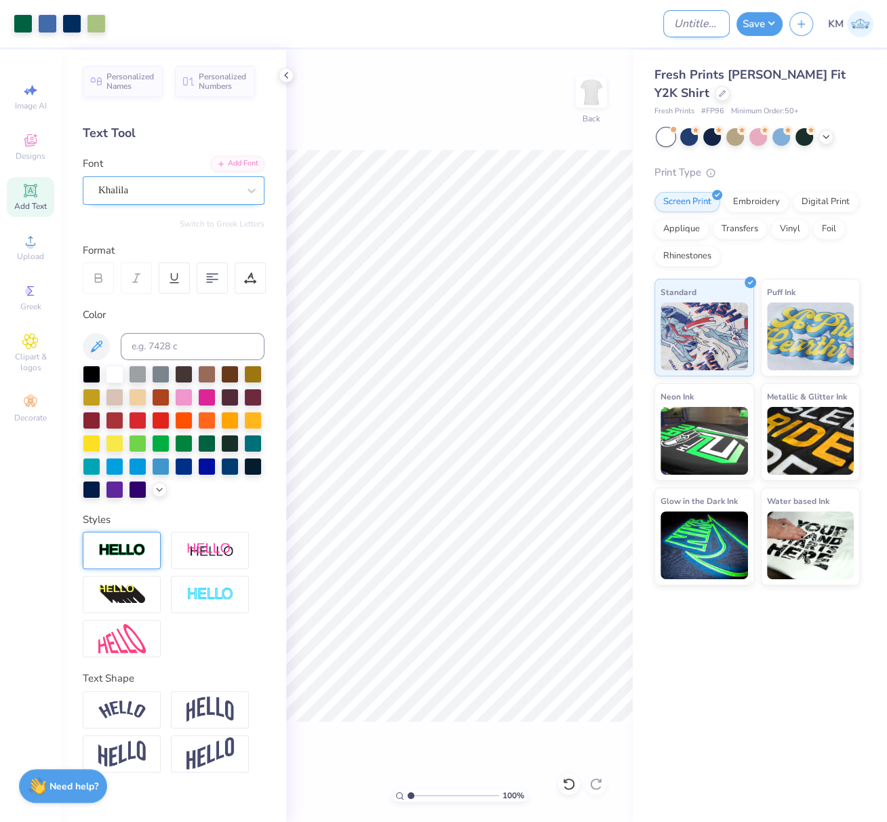
drag, startPoint x: 672, startPoint y: 18, endPoint x: 674, endPoint y: 25, distance: 7.7
click at [672, 18] on input "Design Title" at bounding box center [696, 23] width 66 height 27
paste input "FPS239531"
type input "FPS239531"
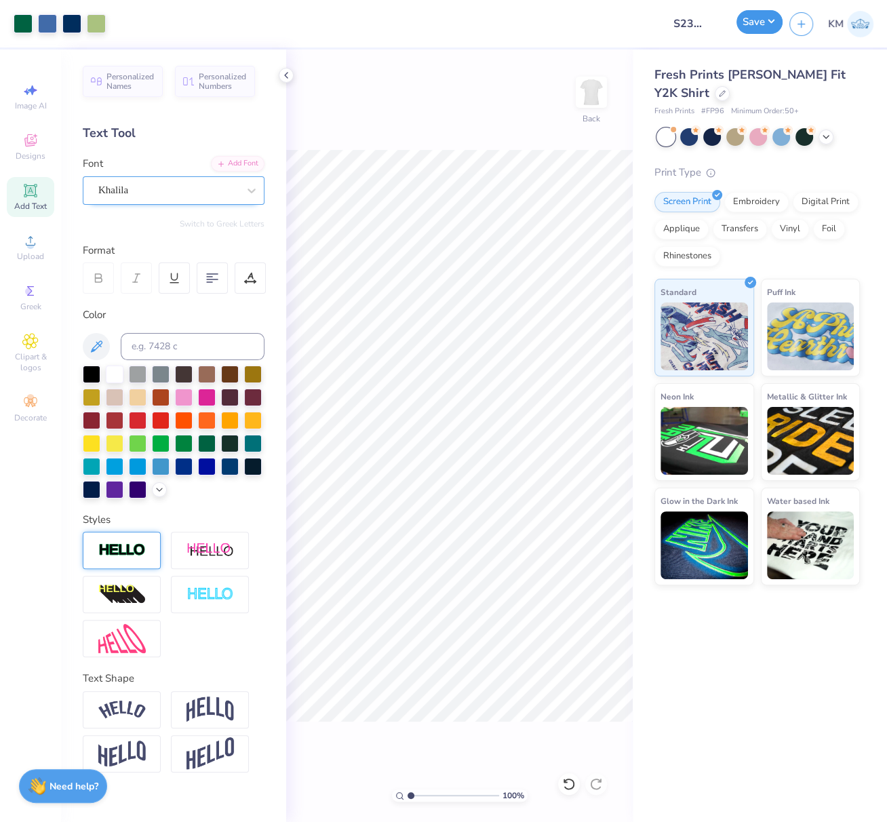
click at [771, 22] on button "Save" at bounding box center [760, 22] width 46 height 24
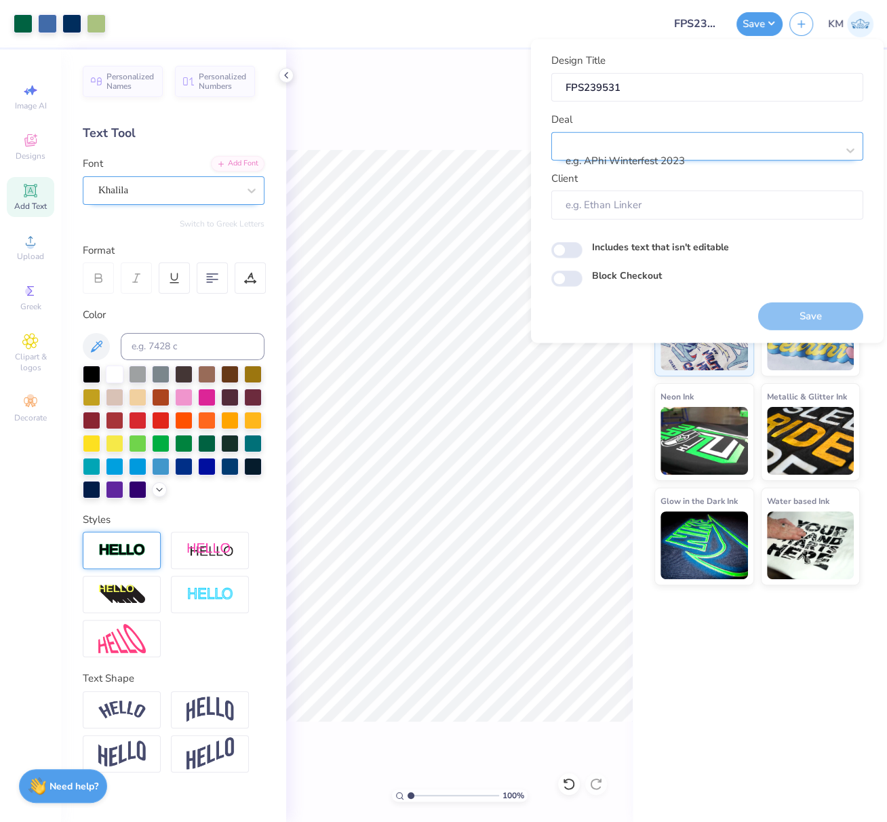
click at [613, 147] on div at bounding box center [702, 143] width 270 height 18
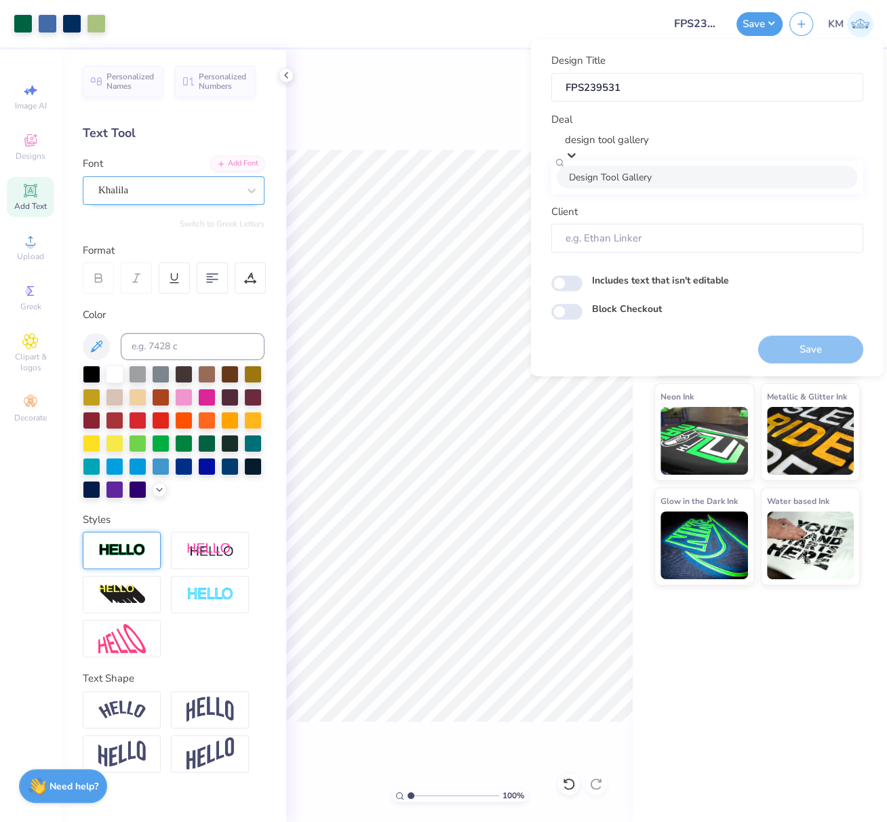
click at [697, 179] on div "Design Tool Gallery" at bounding box center [707, 177] width 301 height 22
type input "design tool gallery"
type input "Design Tool Gallery User"
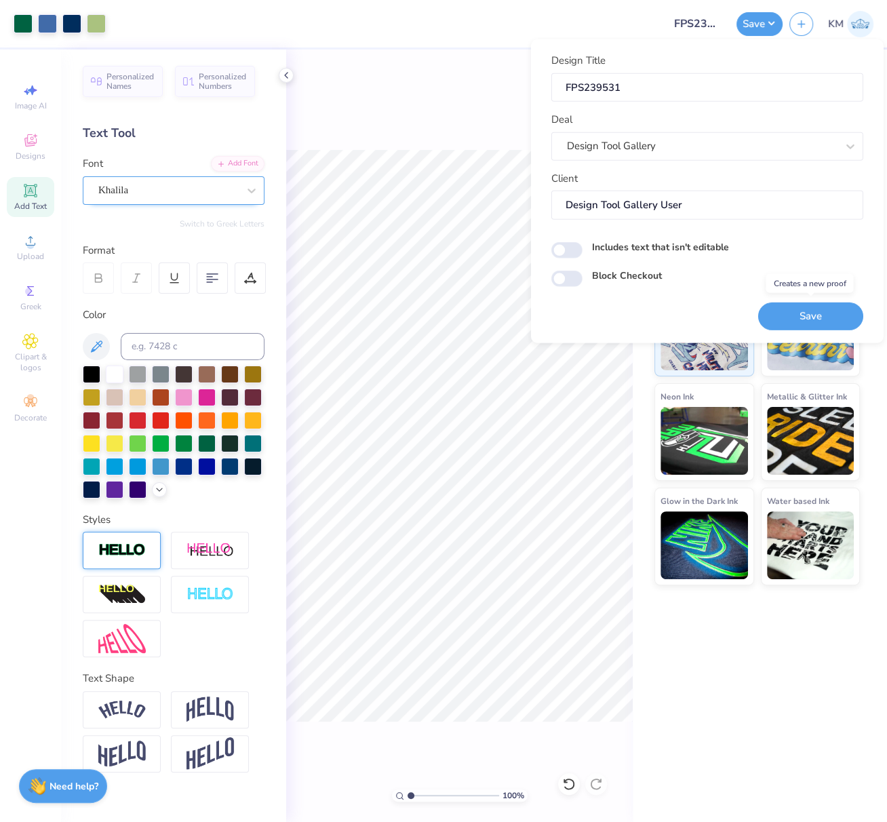
click at [819, 313] on button "Save" at bounding box center [810, 316] width 105 height 28
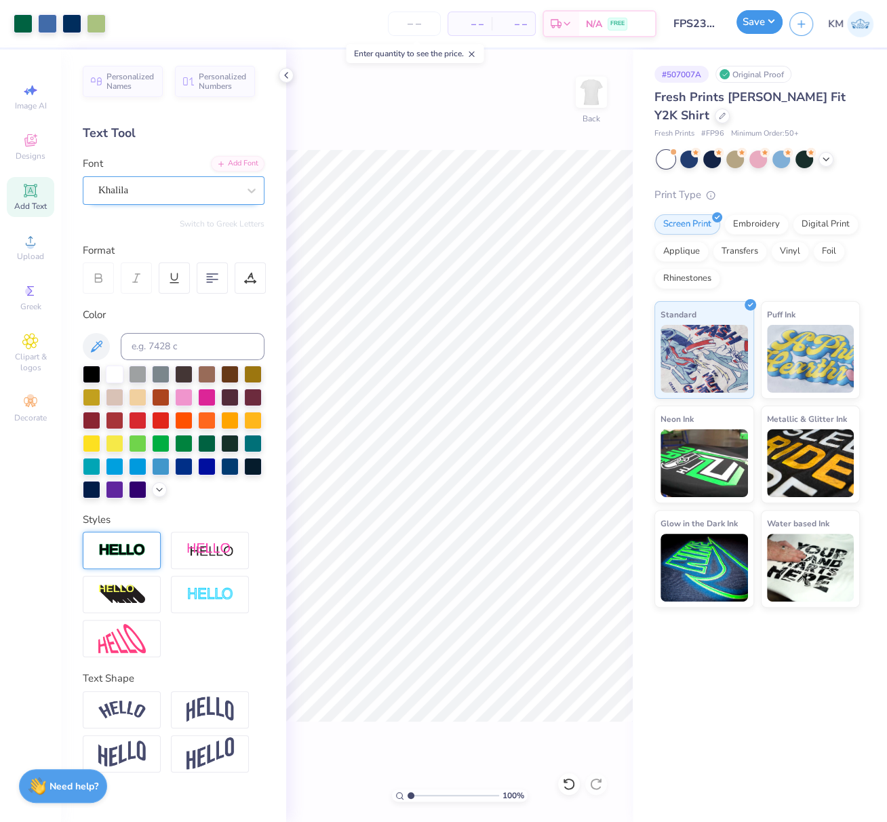
click at [770, 26] on button "Save" at bounding box center [760, 22] width 46 height 24
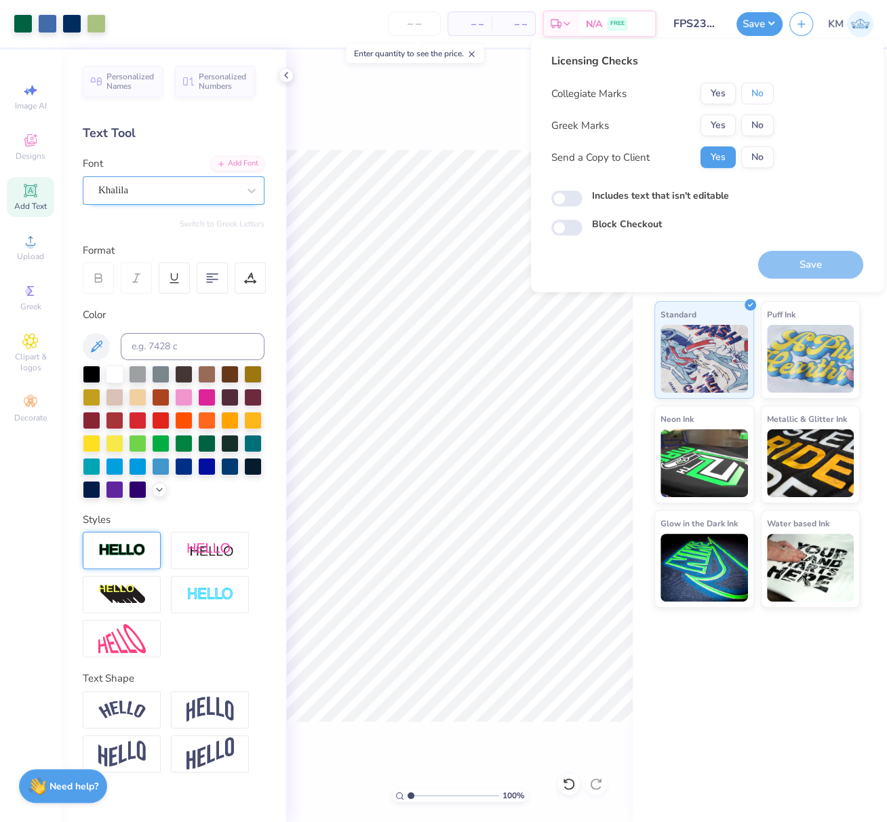
drag, startPoint x: 756, startPoint y: 102, endPoint x: 736, endPoint y: 111, distance: 21.3
click at [754, 102] on button "No" at bounding box center [757, 94] width 33 height 22
drag, startPoint x: 726, startPoint y: 123, endPoint x: 724, endPoint y: 140, distance: 17.8
click at [726, 123] on button "Yes" at bounding box center [718, 126] width 35 height 22
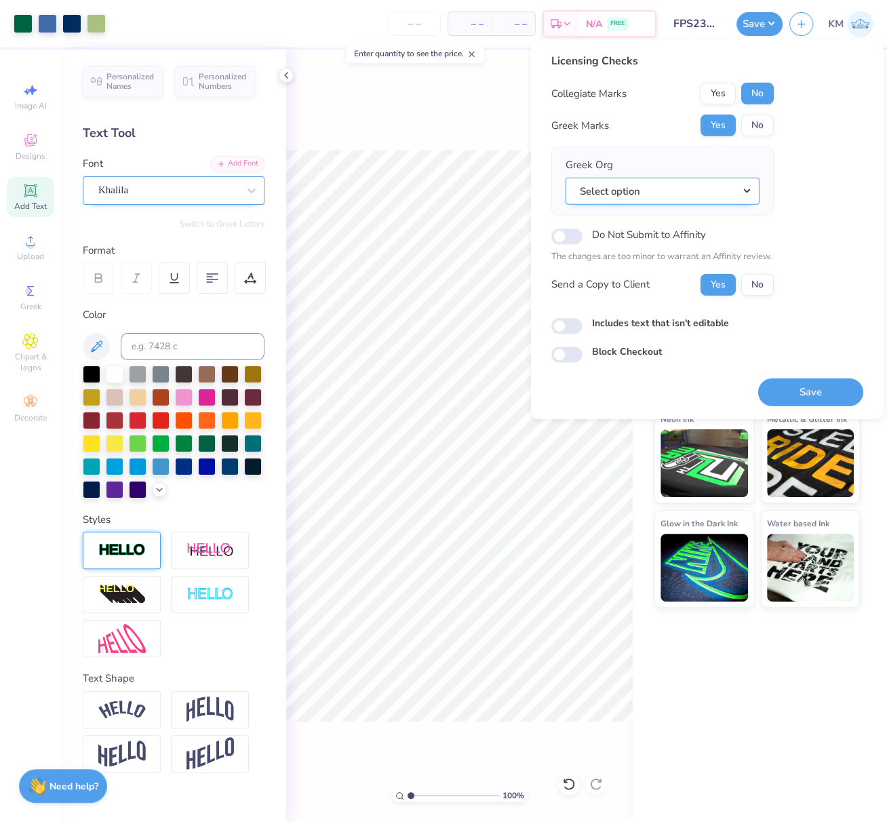
click at [753, 187] on button "Select option" at bounding box center [663, 191] width 194 height 28
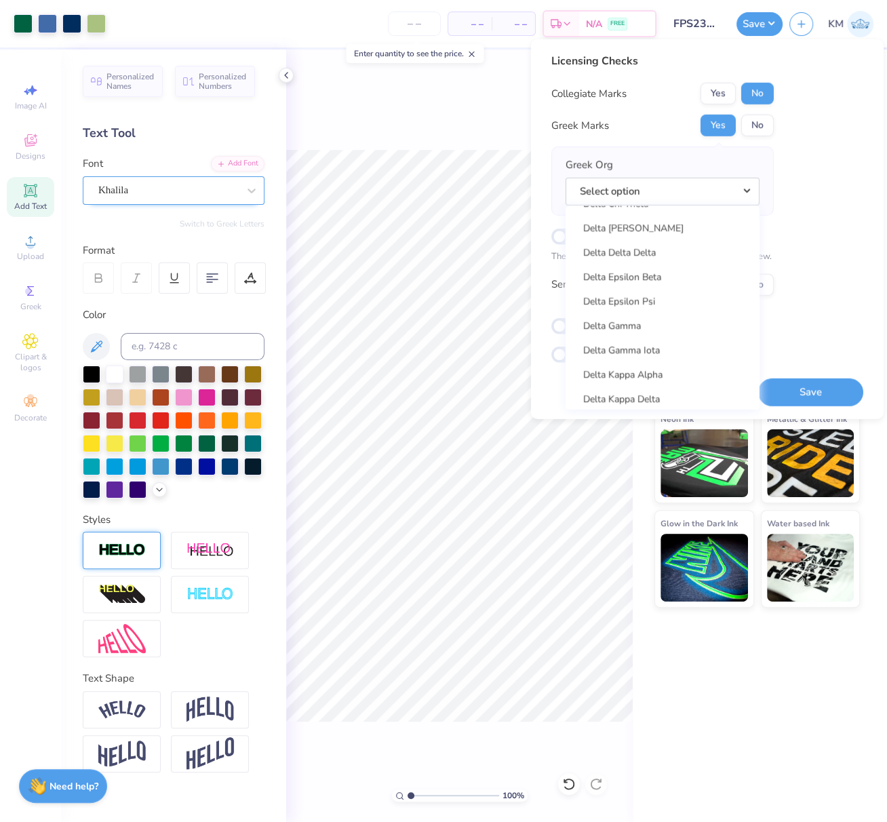
scroll to position [3027, 0]
click at [675, 269] on link "Delta Delta Delta" at bounding box center [662, 272] width 183 height 22
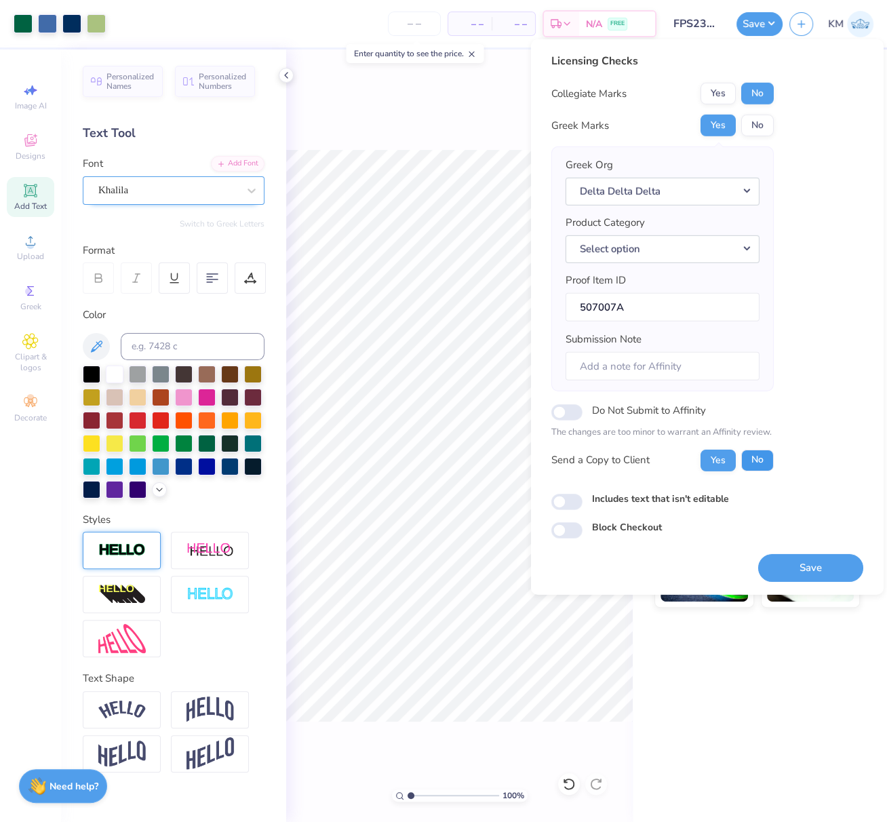
click at [754, 454] on button "No" at bounding box center [757, 460] width 33 height 22
click at [828, 564] on button "Save" at bounding box center [810, 568] width 105 height 28
click at [754, 24] on button "Save" at bounding box center [760, 22] width 46 height 24
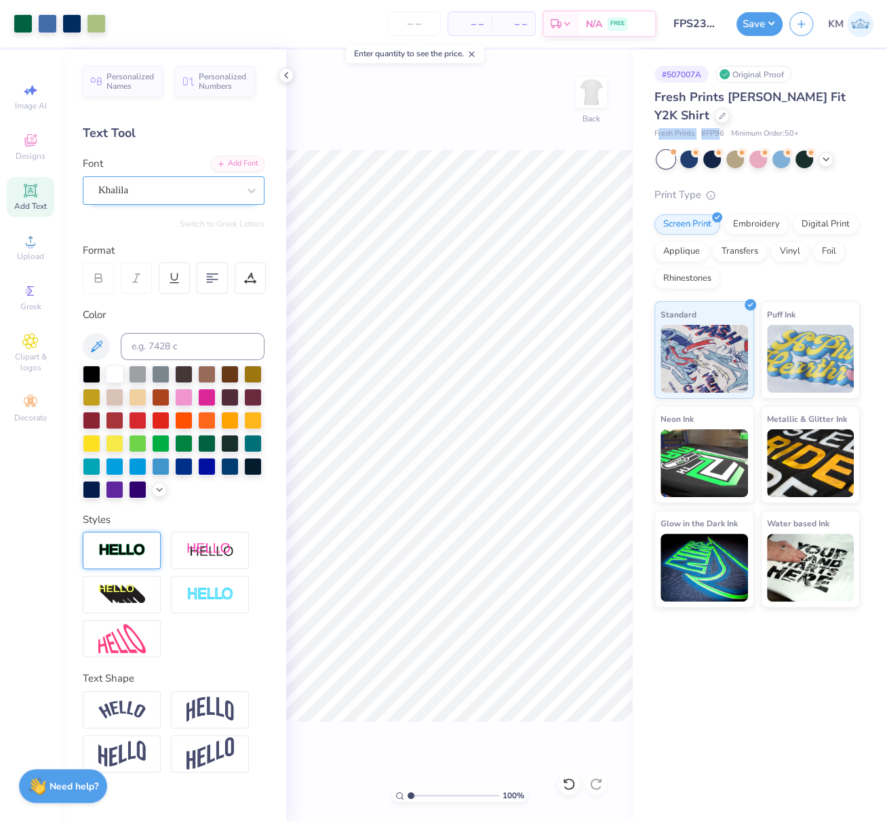
drag, startPoint x: 656, startPoint y: 130, endPoint x: 685, endPoint y: 132, distance: 29.2
click at [720, 132] on div "Fresh Prints # FP96 Minimum Order: 50 +" at bounding box center [758, 134] width 206 height 12
drag, startPoint x: 673, startPoint y: 134, endPoint x: 722, endPoint y: 132, distance: 49.5
click at [722, 133] on div "# 507007A Original Proof Fresh Prints [PERSON_NAME] Fit Y2K Shirt Fresh Prints …" at bounding box center [760, 329] width 254 height 558
copy div "Fresh Prints # FP96"
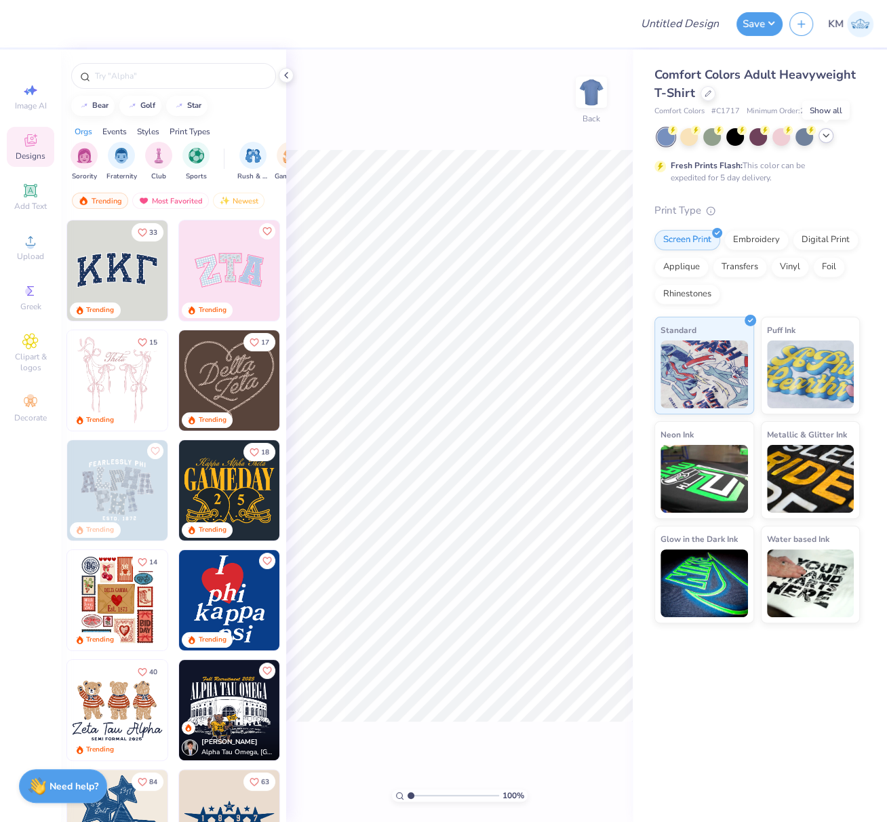
click at [826, 136] on polyline at bounding box center [825, 135] width 5 height 3
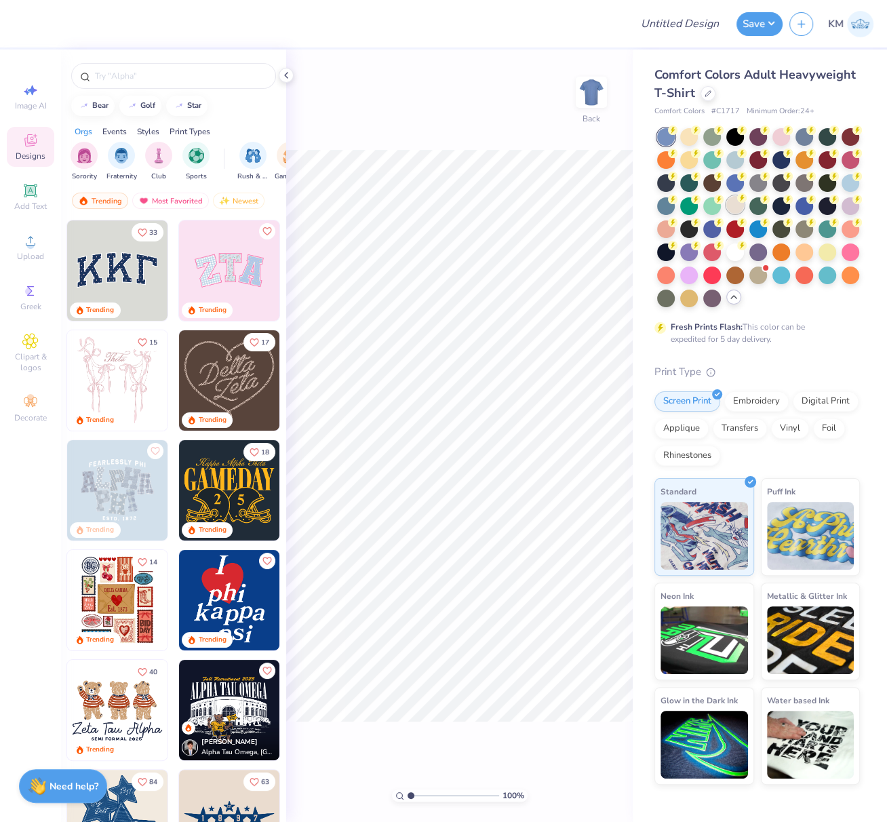
click at [737, 206] on div at bounding box center [735, 205] width 18 height 18
